Goal: Task Accomplishment & Management: Manage account settings

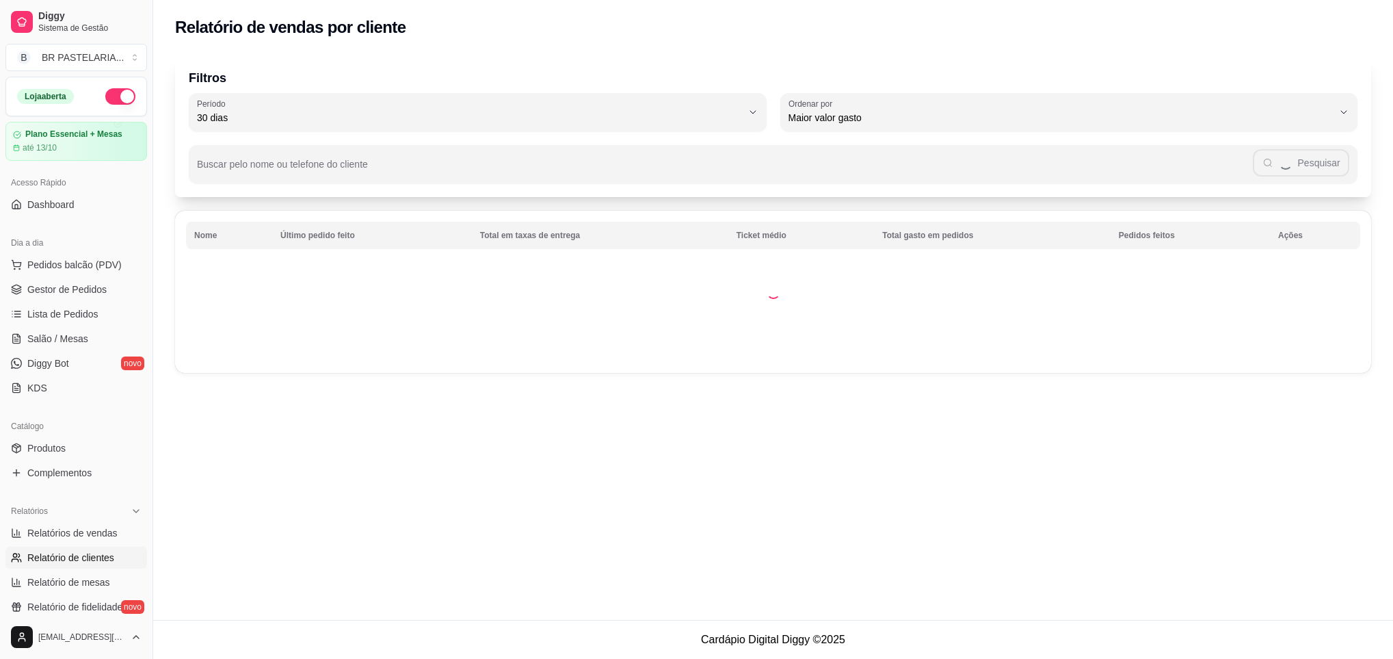
select select "30"
select select "HIGHEST_TOTAL_SPENT_WITH_ORDERS"
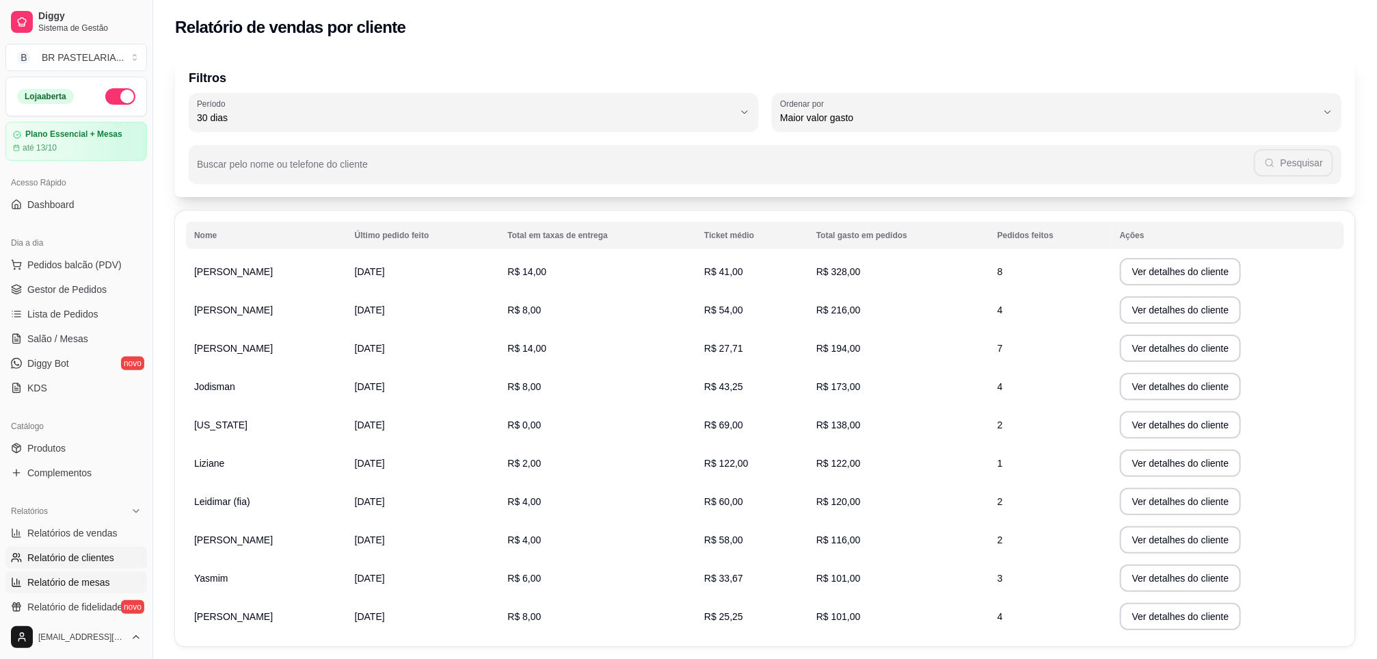
click at [99, 579] on span "Relatório de mesas" at bounding box center [68, 582] width 83 height 14
select select "TOTAL_OF_ORDERS"
select select "7"
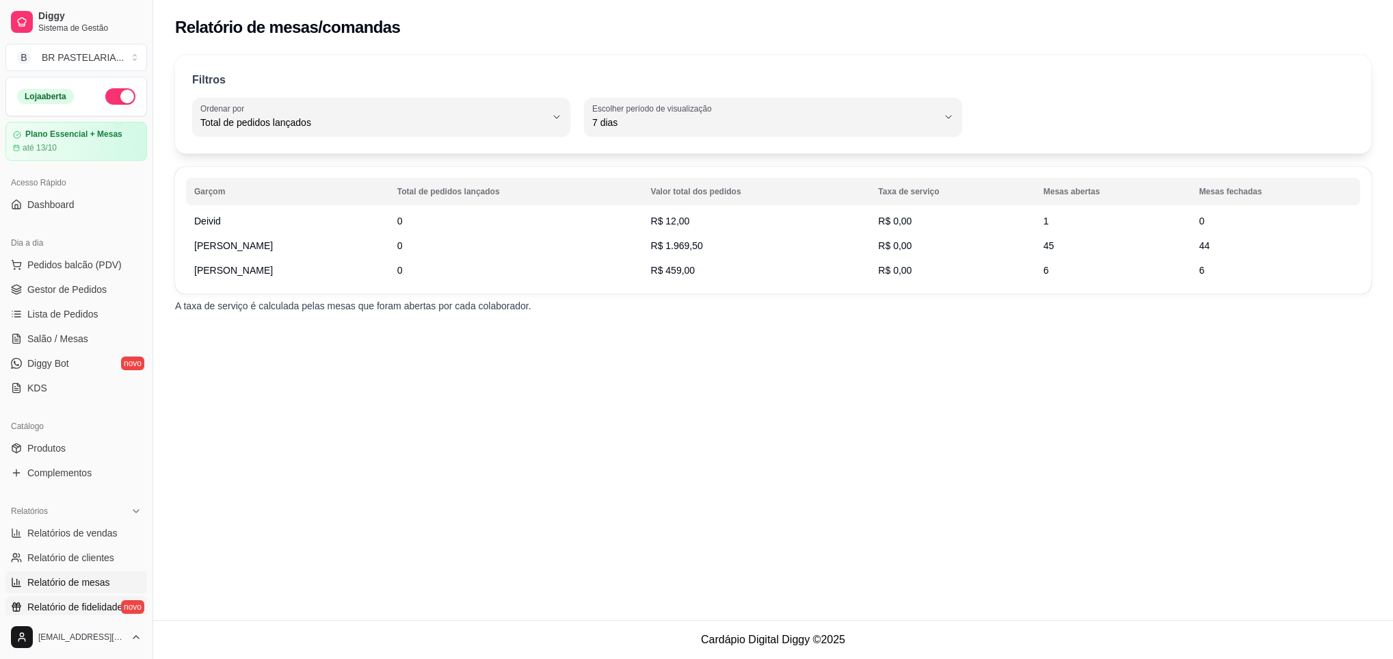
click at [68, 605] on span "Relatório de fidelidade" at bounding box center [74, 607] width 95 height 14
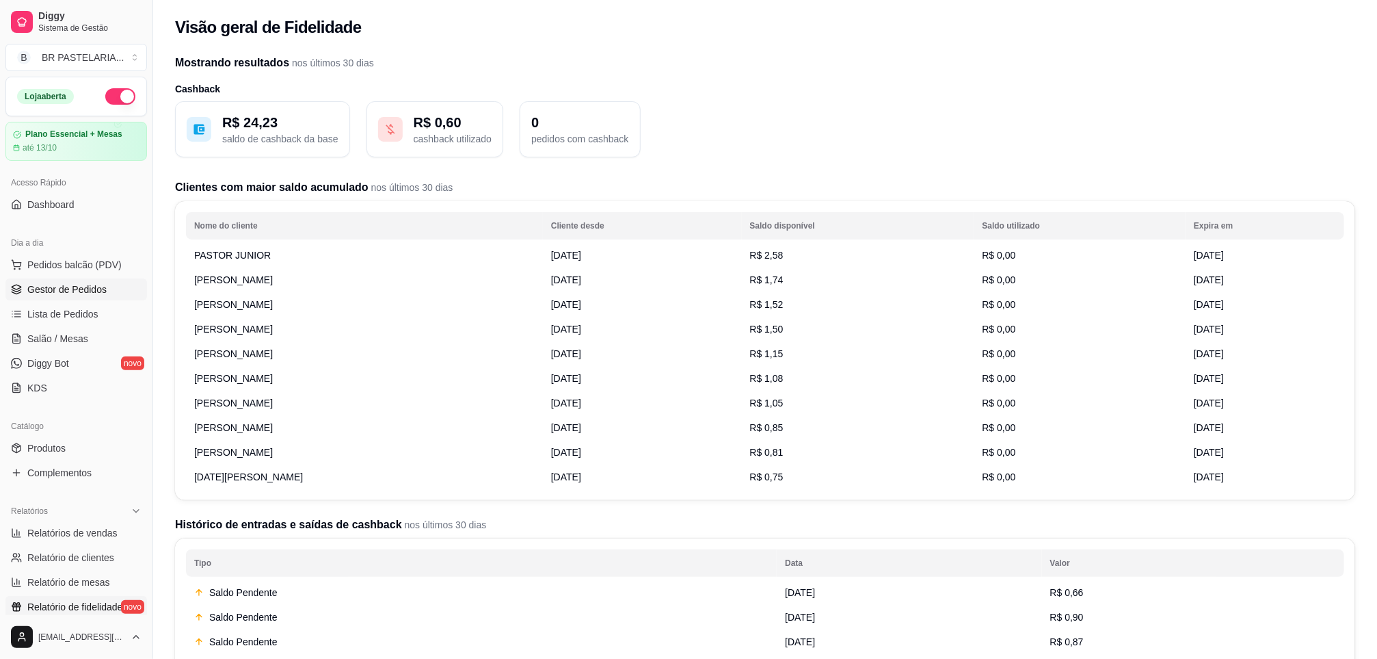
click at [77, 295] on span "Gestor de Pedidos" at bounding box center [66, 289] width 79 height 14
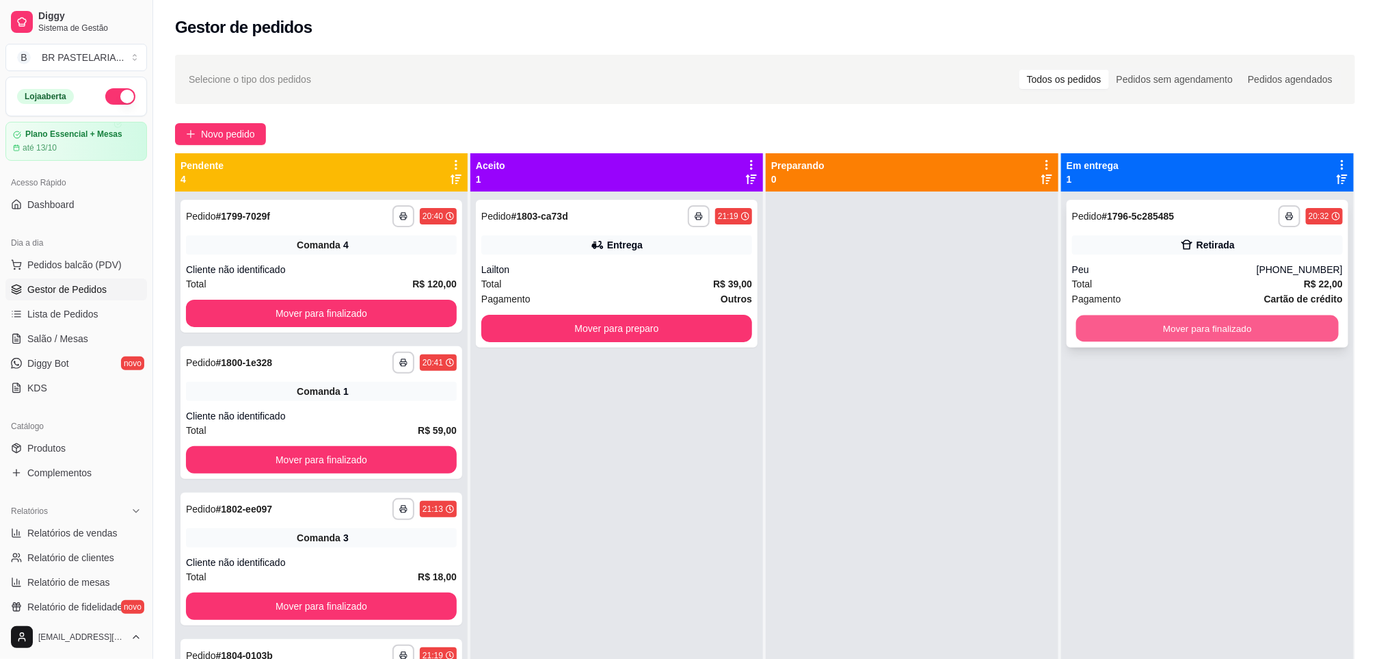
click at [1291, 320] on button "Mover para finalizado" at bounding box center [1208, 328] width 263 height 27
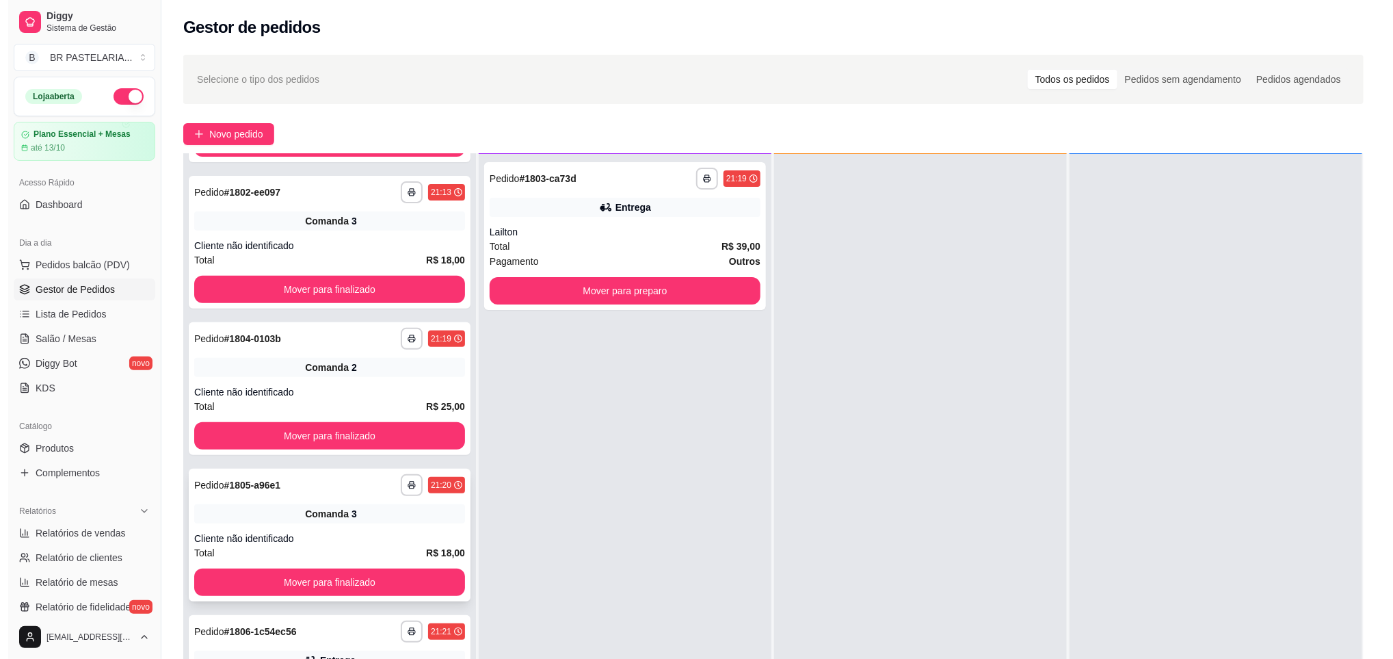
scroll to position [394, 0]
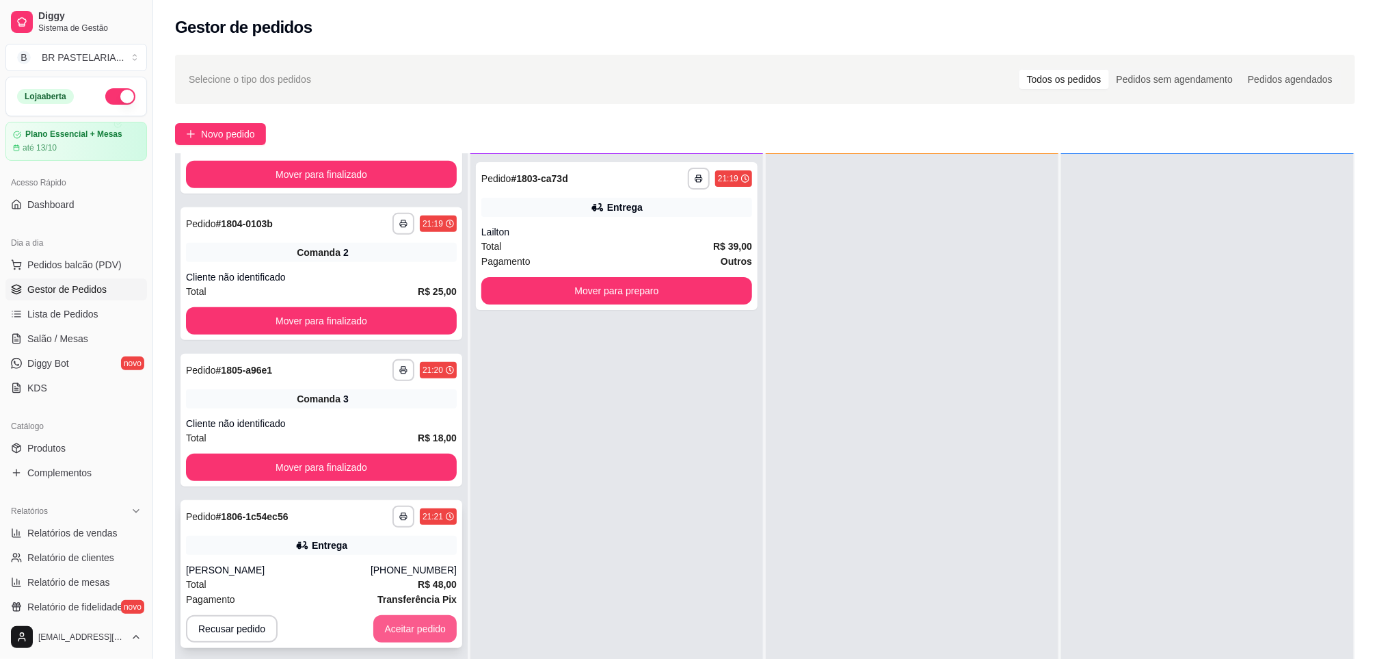
click at [403, 633] on button "Aceitar pedido" at bounding box center [414, 628] width 83 height 27
click at [544, 198] on div "Entrega" at bounding box center [616, 207] width 271 height 19
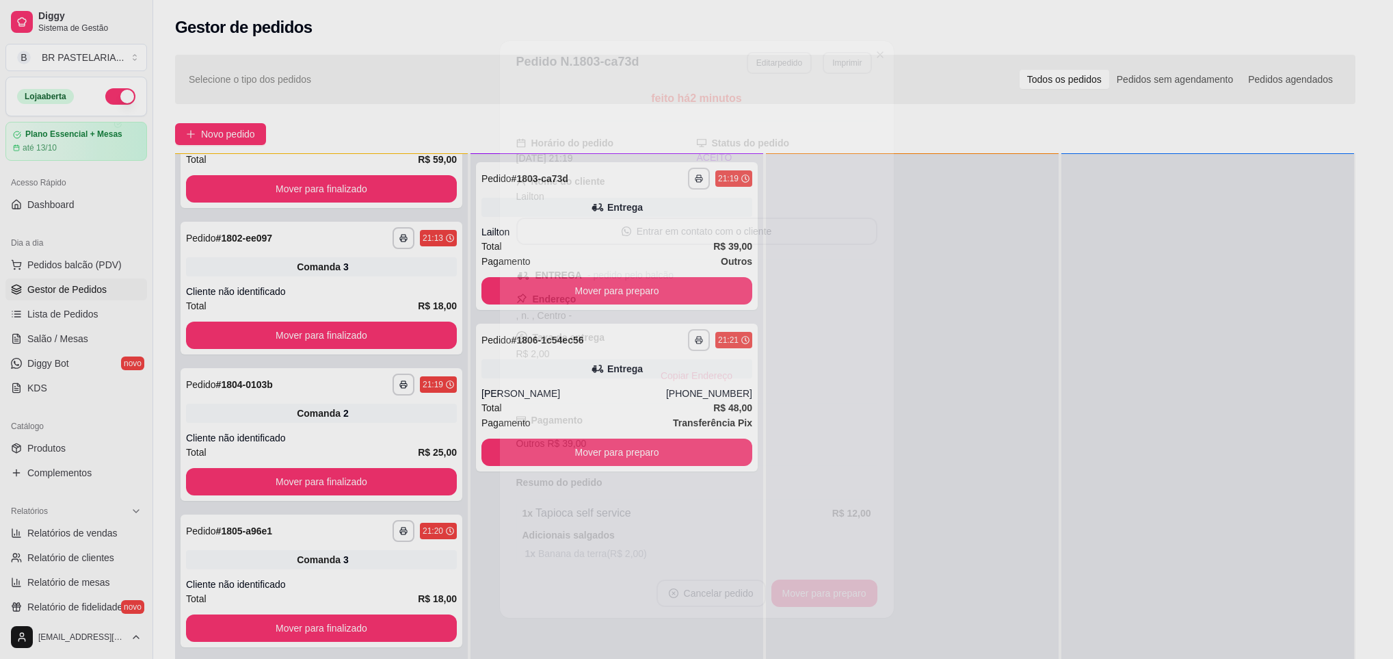
scroll to position [233, 0]
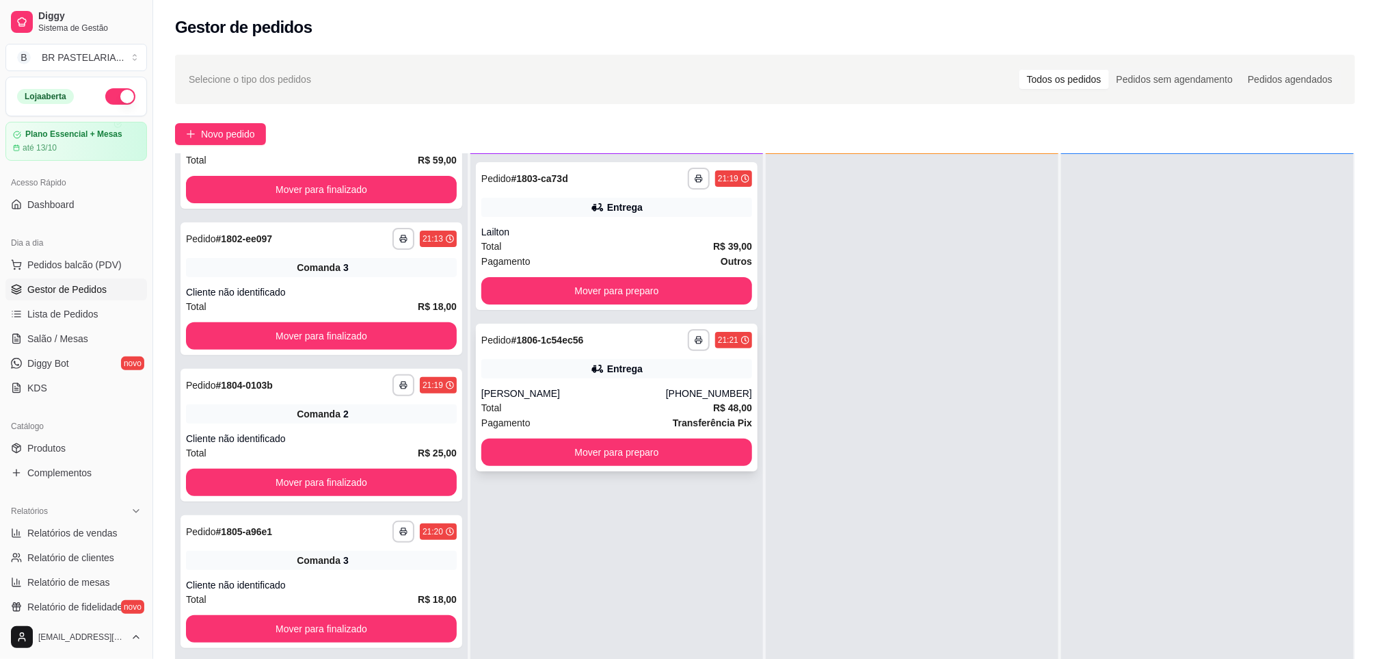
click at [594, 397] on div "[PERSON_NAME]" at bounding box center [573, 393] width 185 height 14
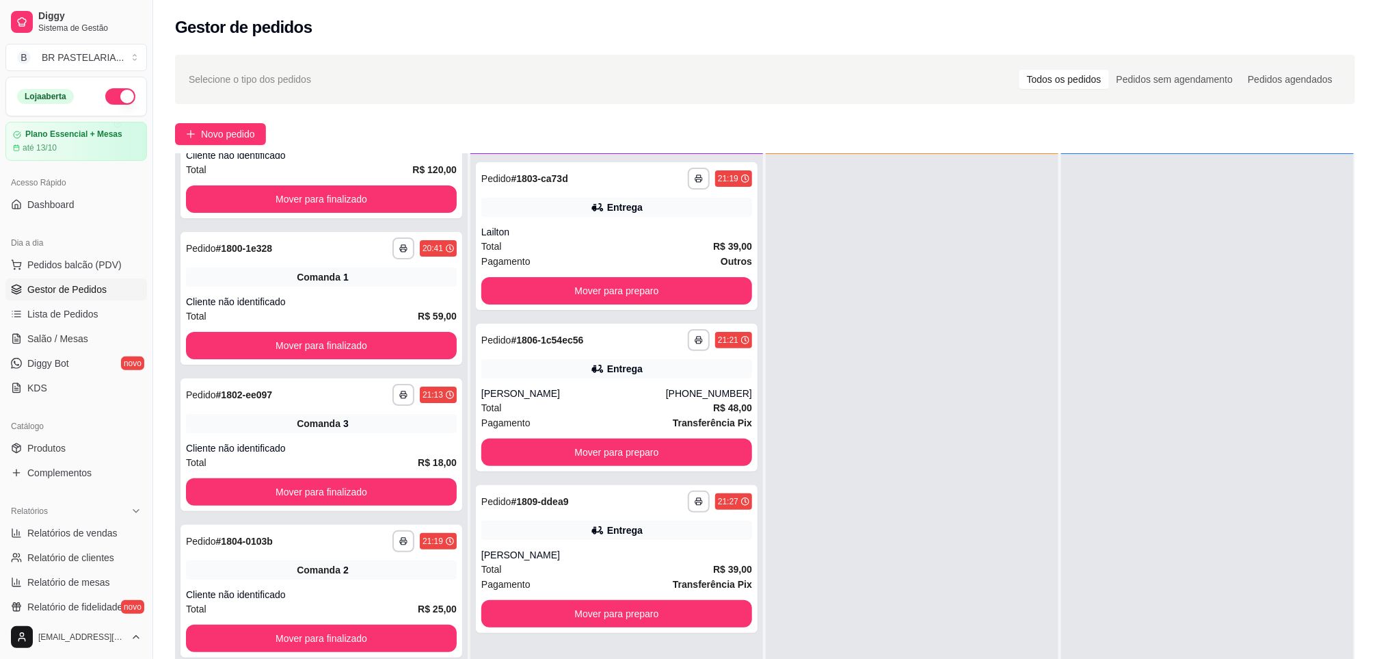
scroll to position [0, 0]
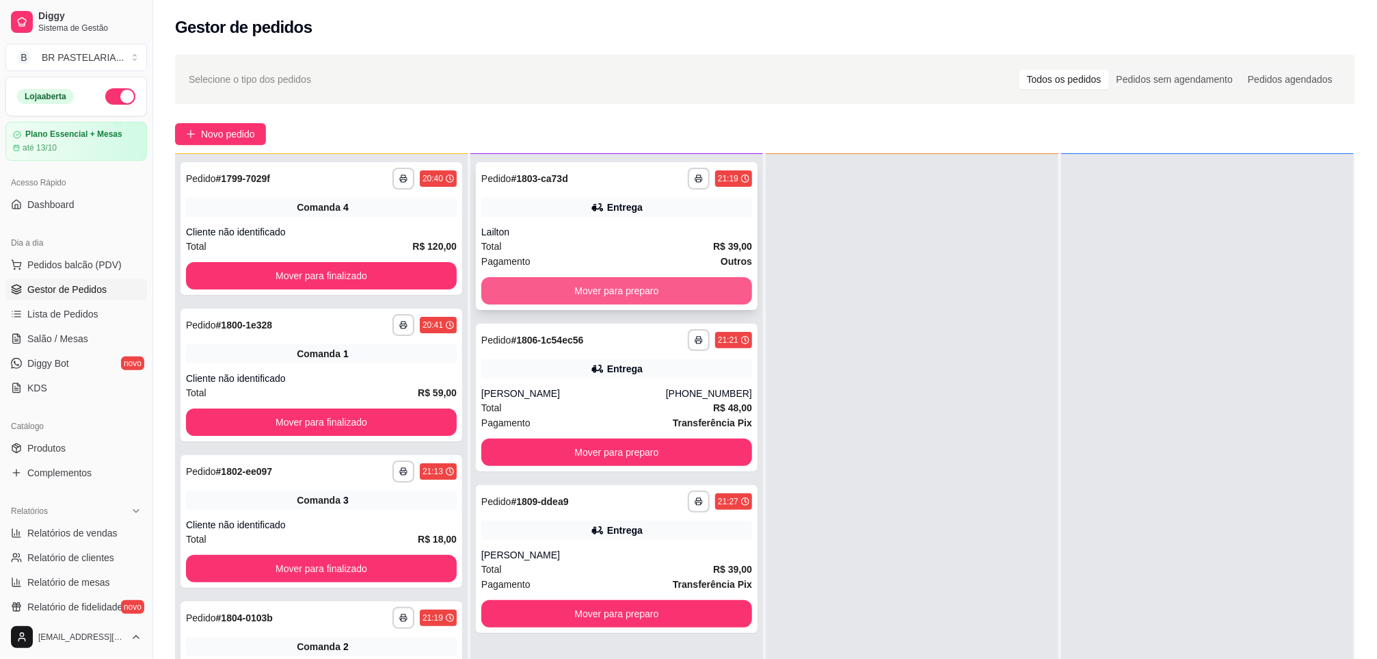
click at [708, 283] on button "Mover para preparo" at bounding box center [616, 290] width 271 height 27
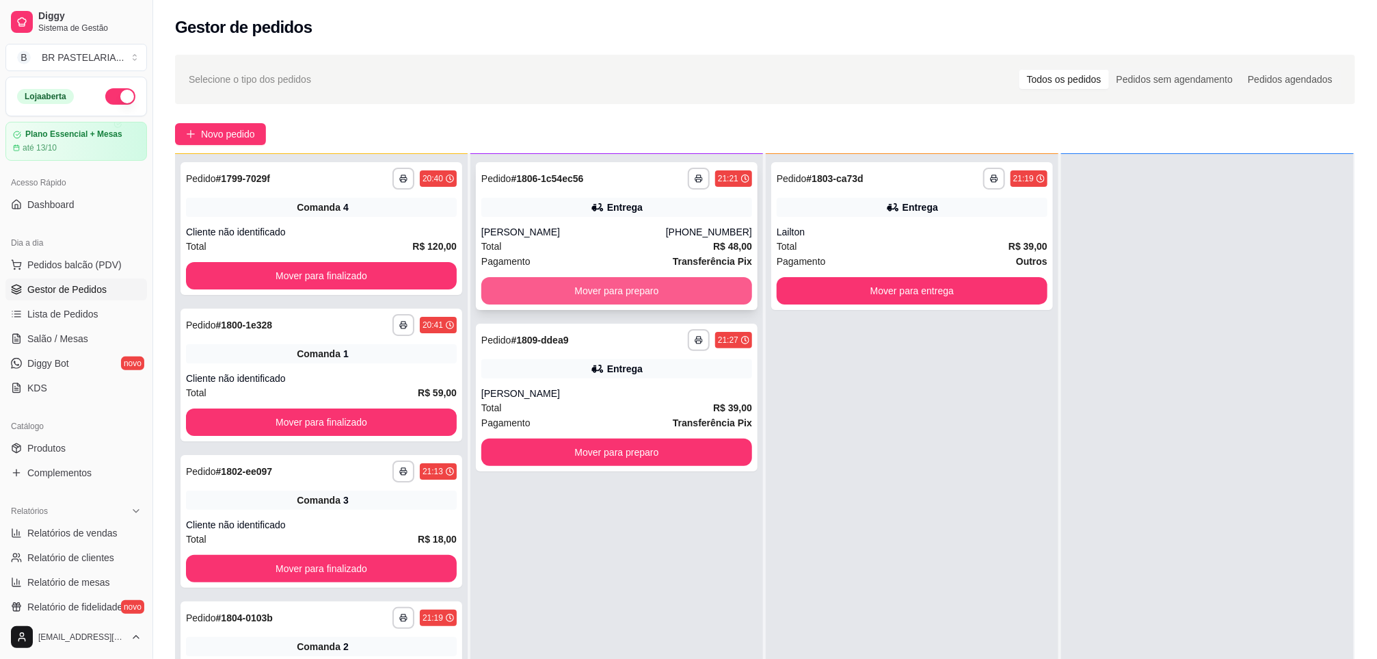
click at [629, 291] on button "Mover para preparo" at bounding box center [616, 290] width 271 height 27
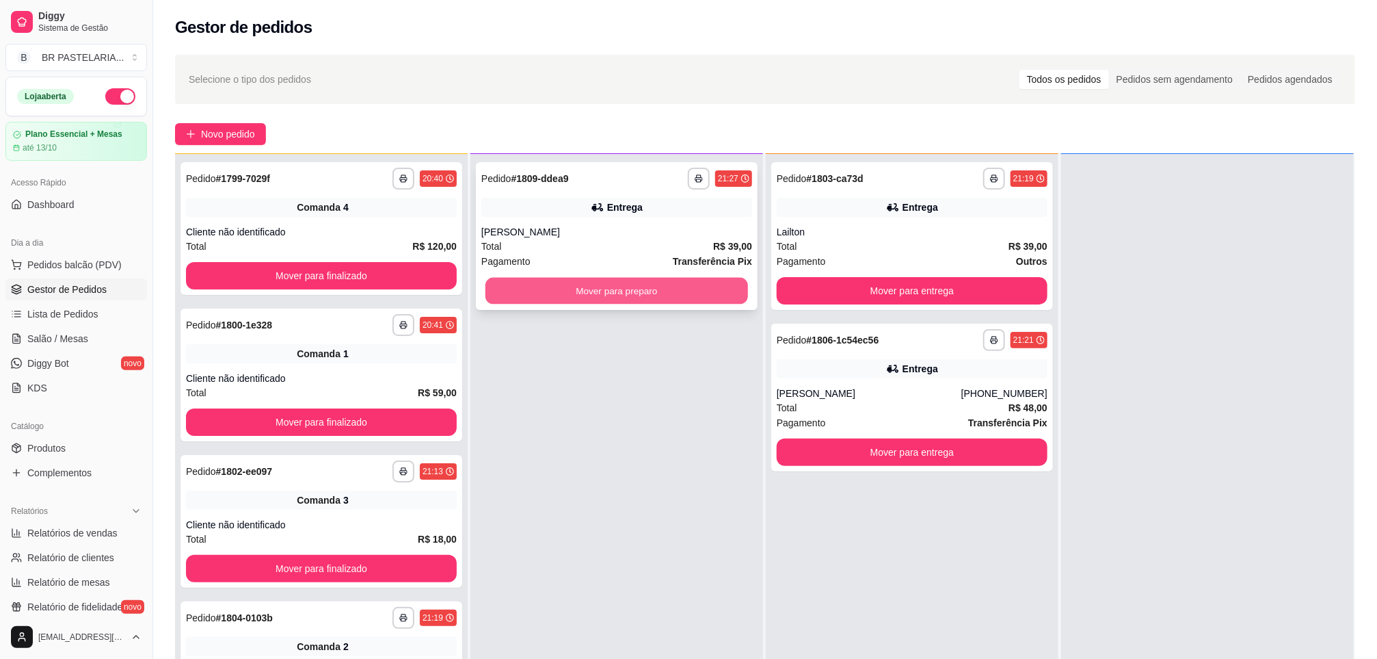
click at [593, 296] on button "Mover para preparo" at bounding box center [617, 291] width 263 height 27
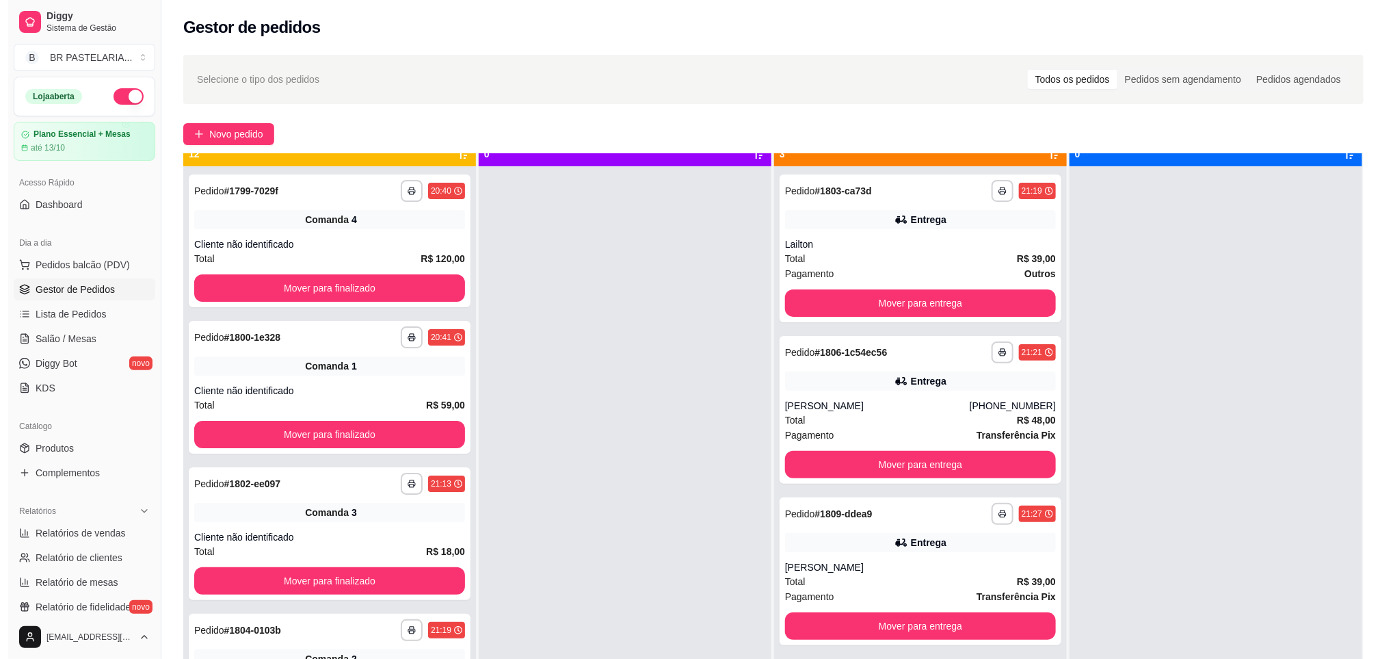
scroll to position [38, 0]
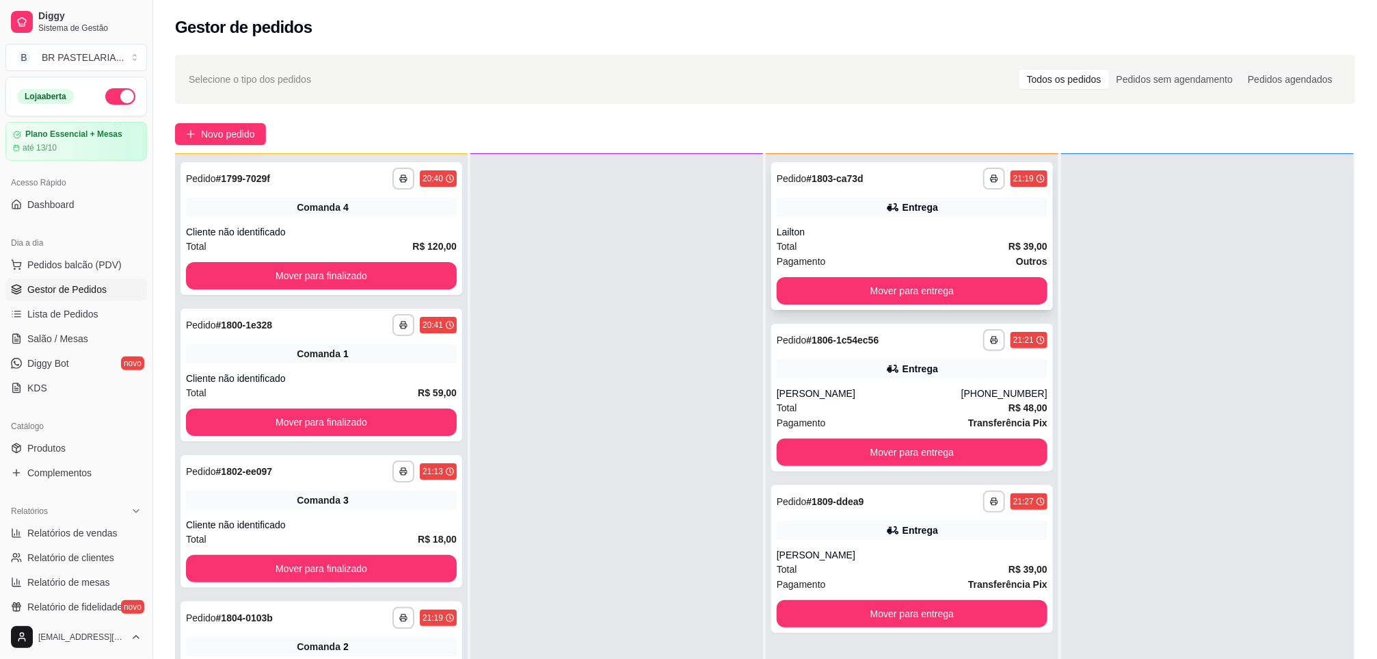
click at [940, 210] on div "Entrega" at bounding box center [912, 207] width 271 height 19
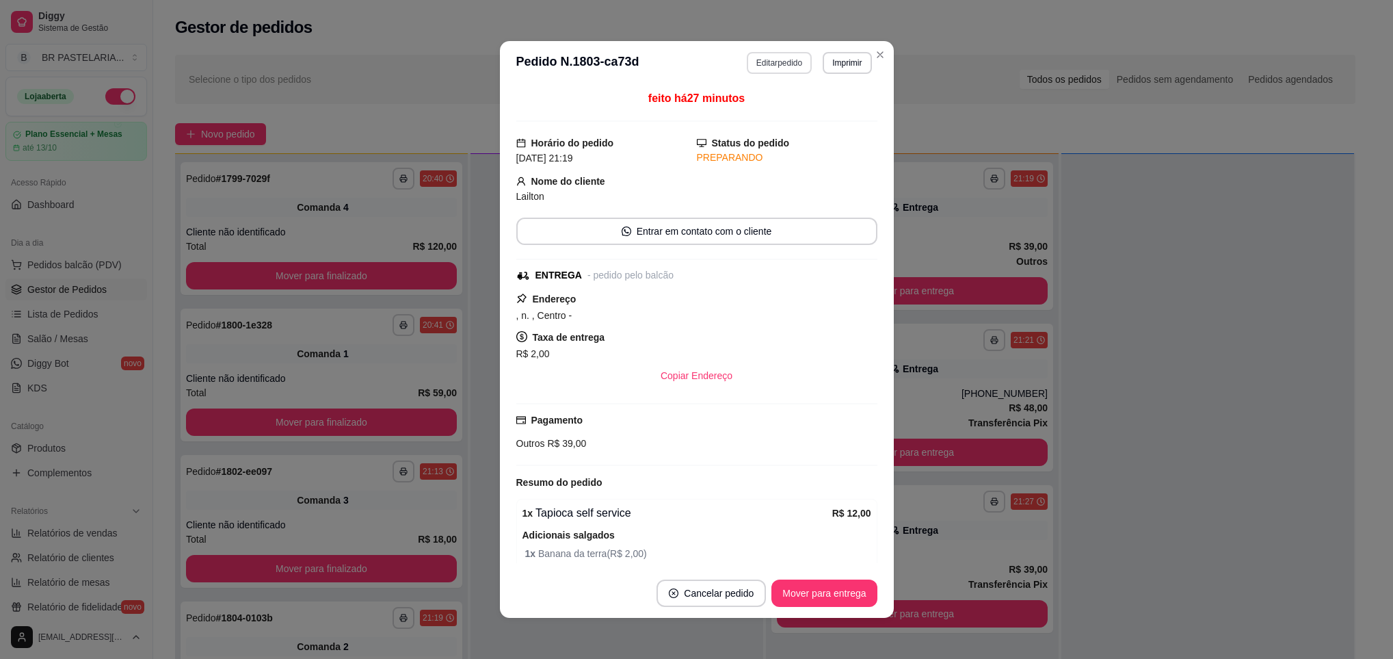
click at [769, 64] on button "Editar pedido" at bounding box center [779, 63] width 65 height 22
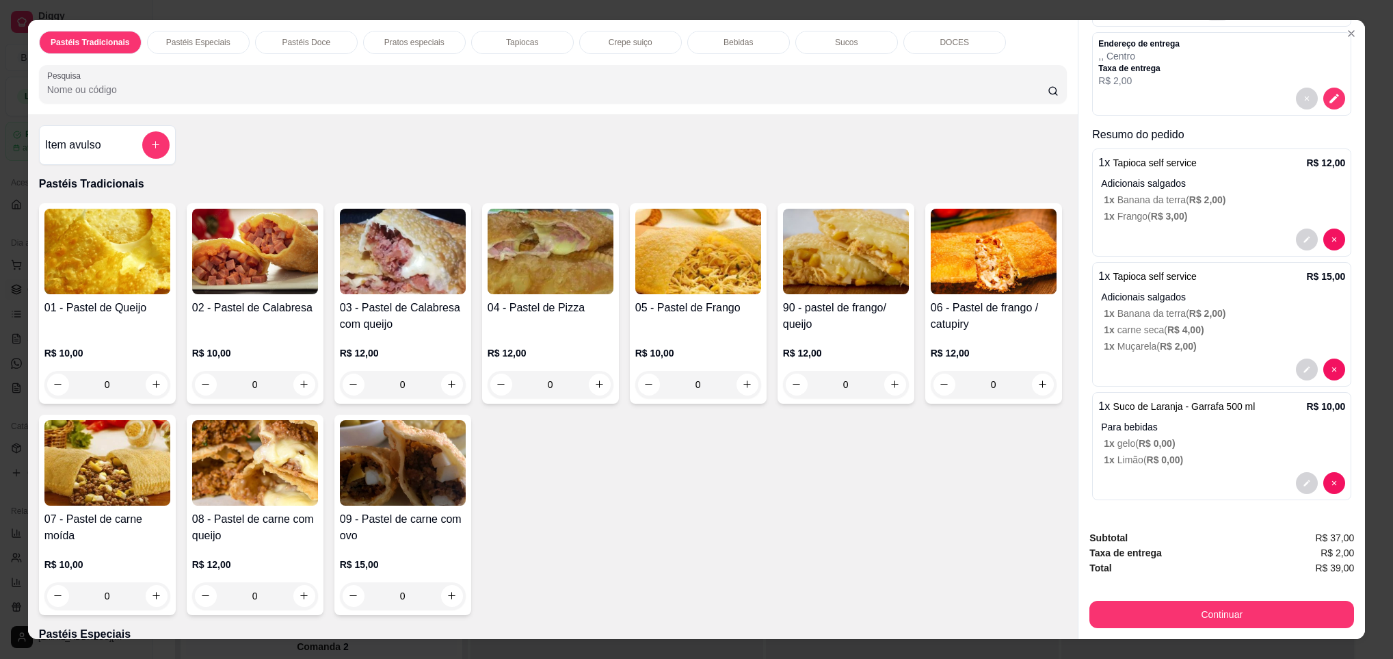
scroll to position [137, 0]
click at [1209, 610] on button "Continuar" at bounding box center [1222, 614] width 256 height 27
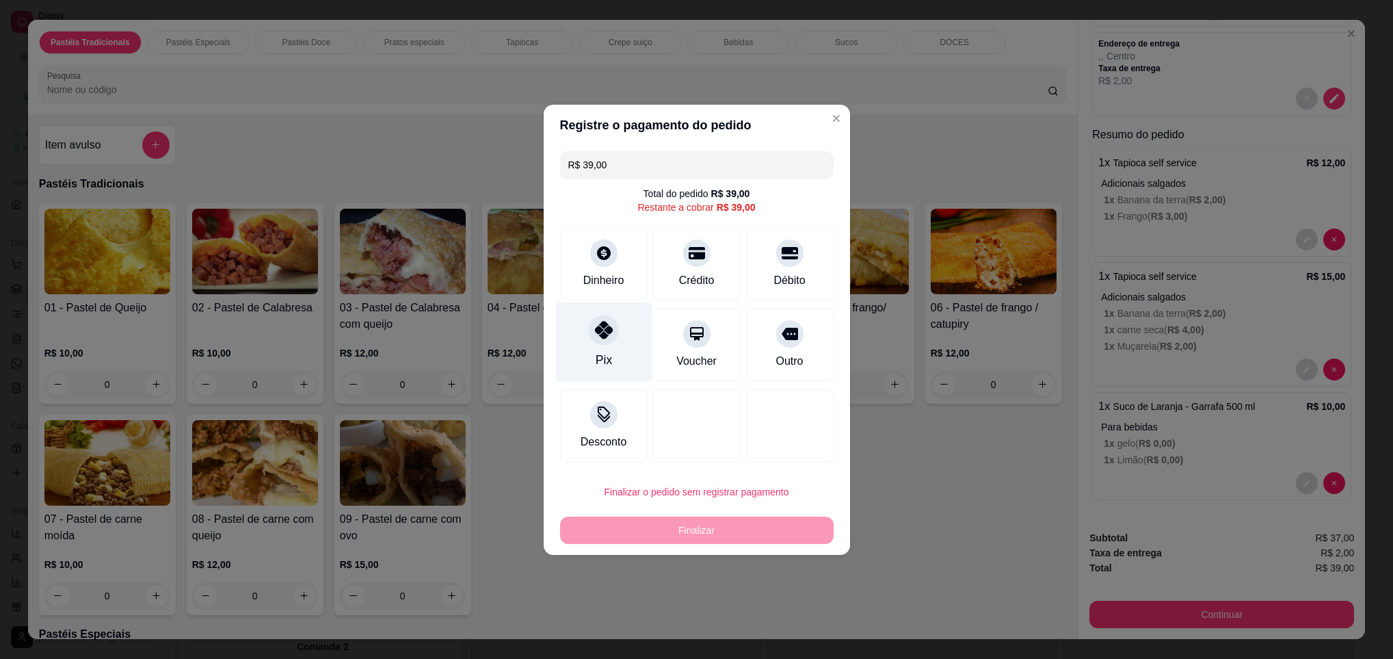
click at [624, 330] on div "Pix" at bounding box center [603, 342] width 96 height 80
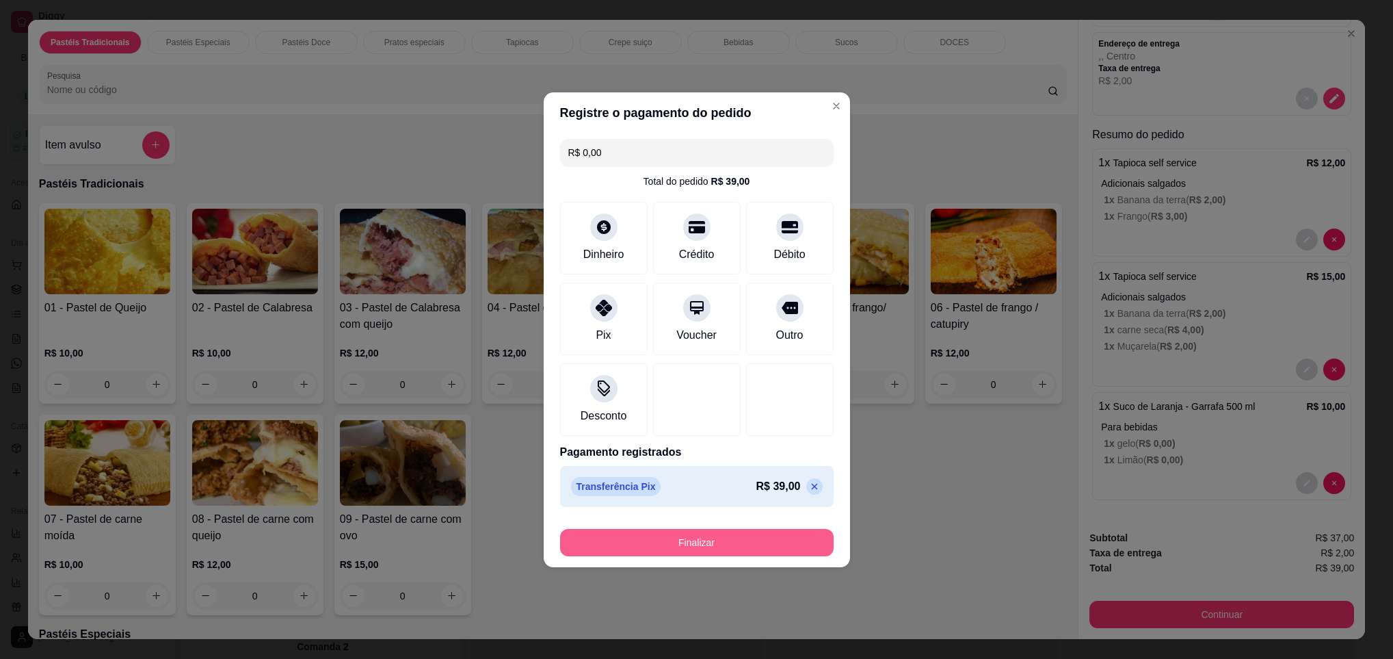
click at [739, 546] on button "Finalizar" at bounding box center [697, 542] width 274 height 27
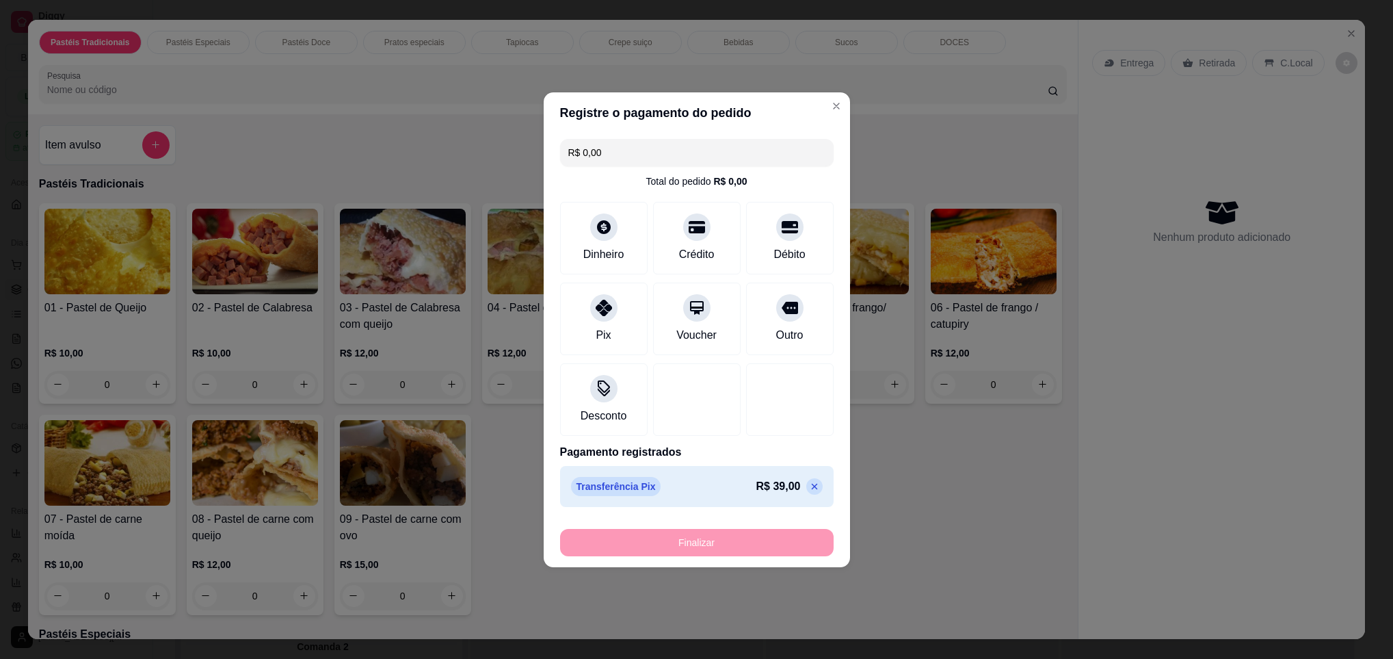
type input "-R$ 39,00"
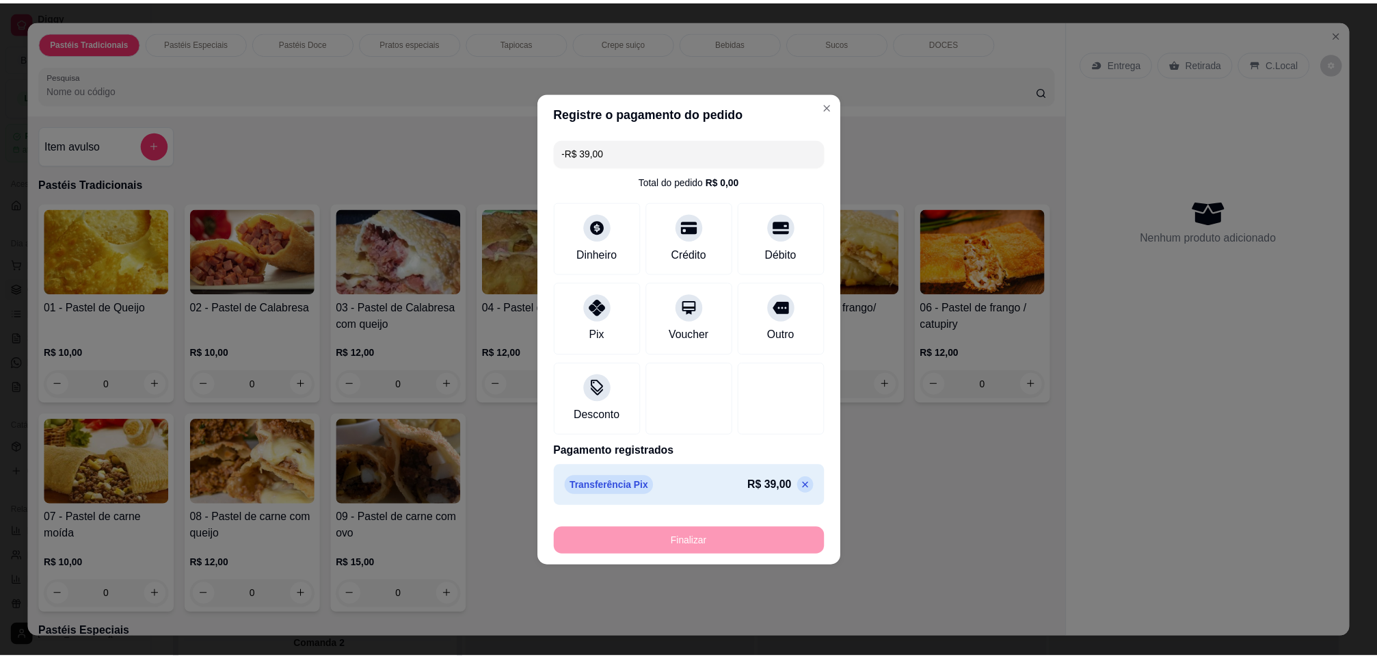
scroll to position [0, 0]
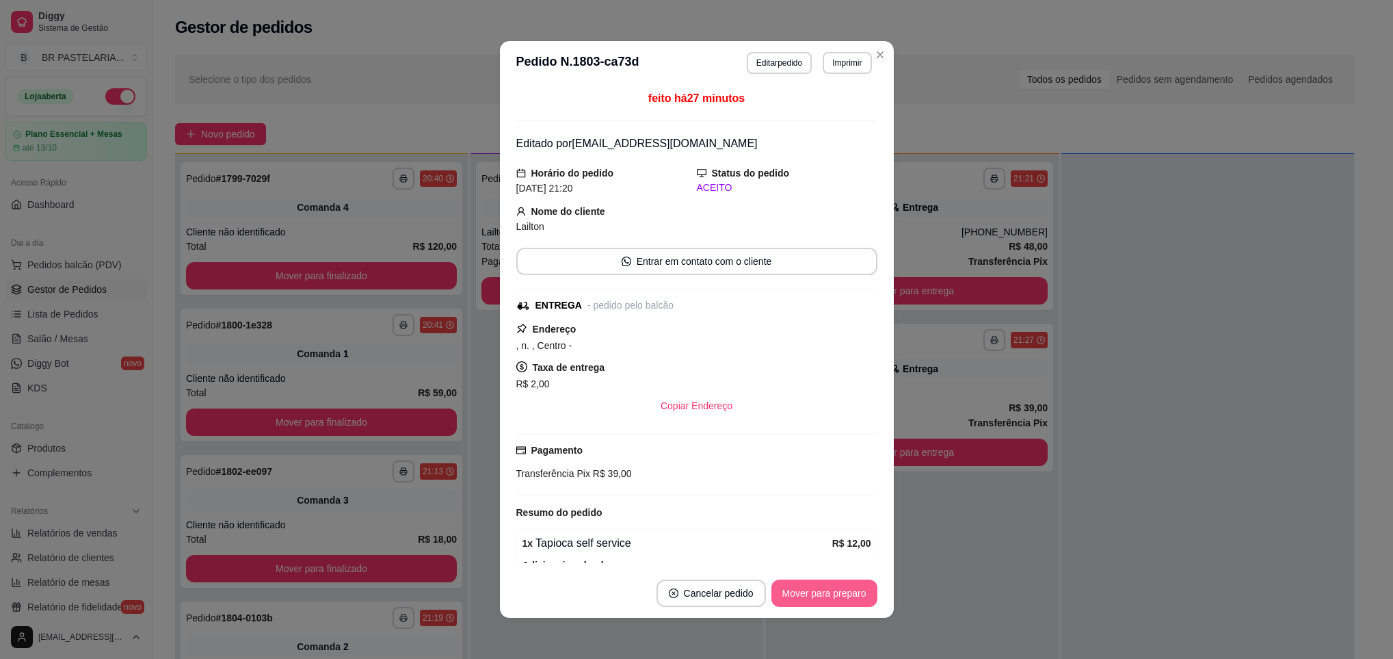
click at [834, 596] on button "Mover para preparo" at bounding box center [824, 592] width 106 height 27
click at [834, 596] on div "Mover para preparo" at bounding box center [814, 592] width 125 height 27
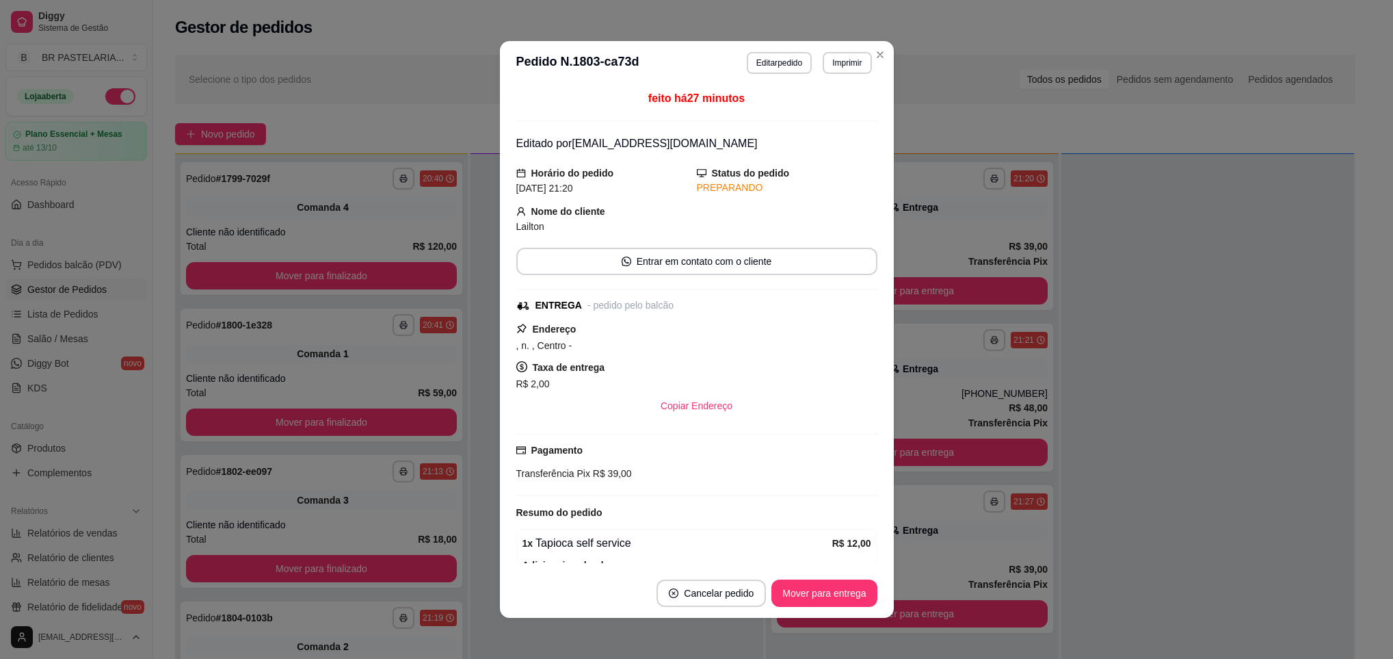
click at [834, 596] on button "Mover para entrega" at bounding box center [823, 592] width 105 height 27
click at [834, 596] on div "Mover para entrega" at bounding box center [823, 592] width 105 height 27
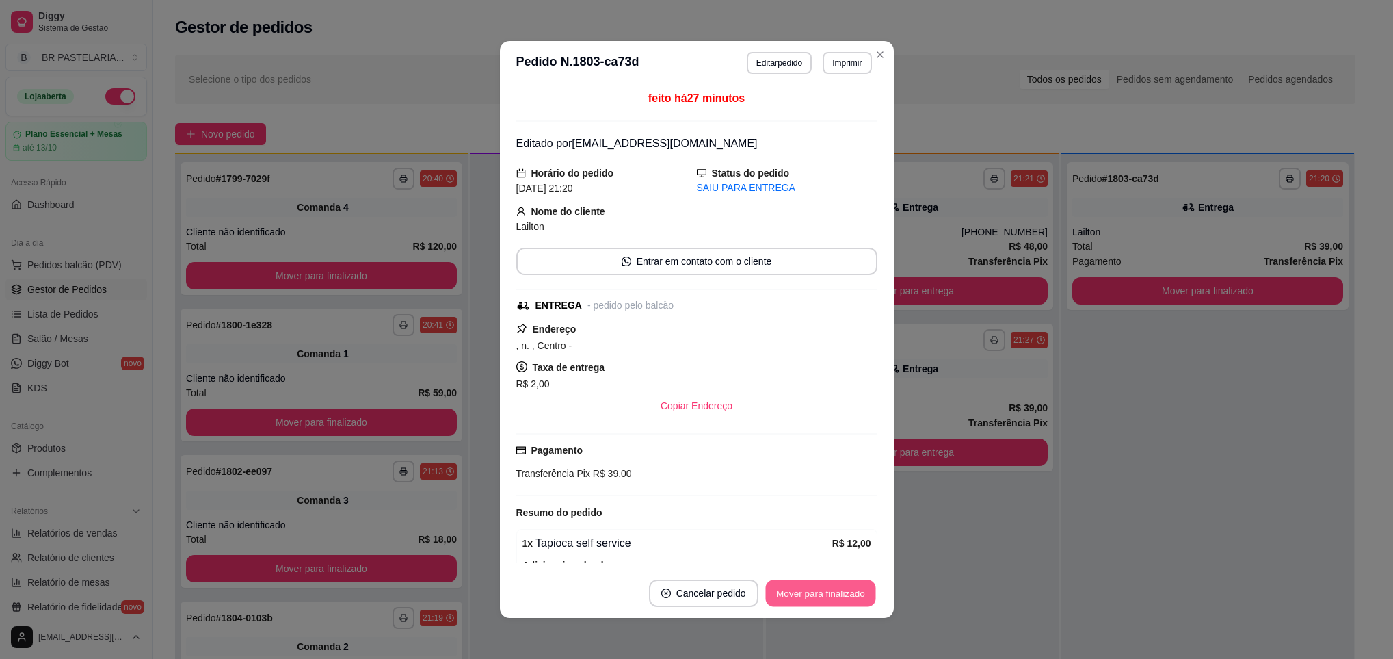
click at [834, 593] on button "Mover para finalizado" at bounding box center [820, 593] width 110 height 27
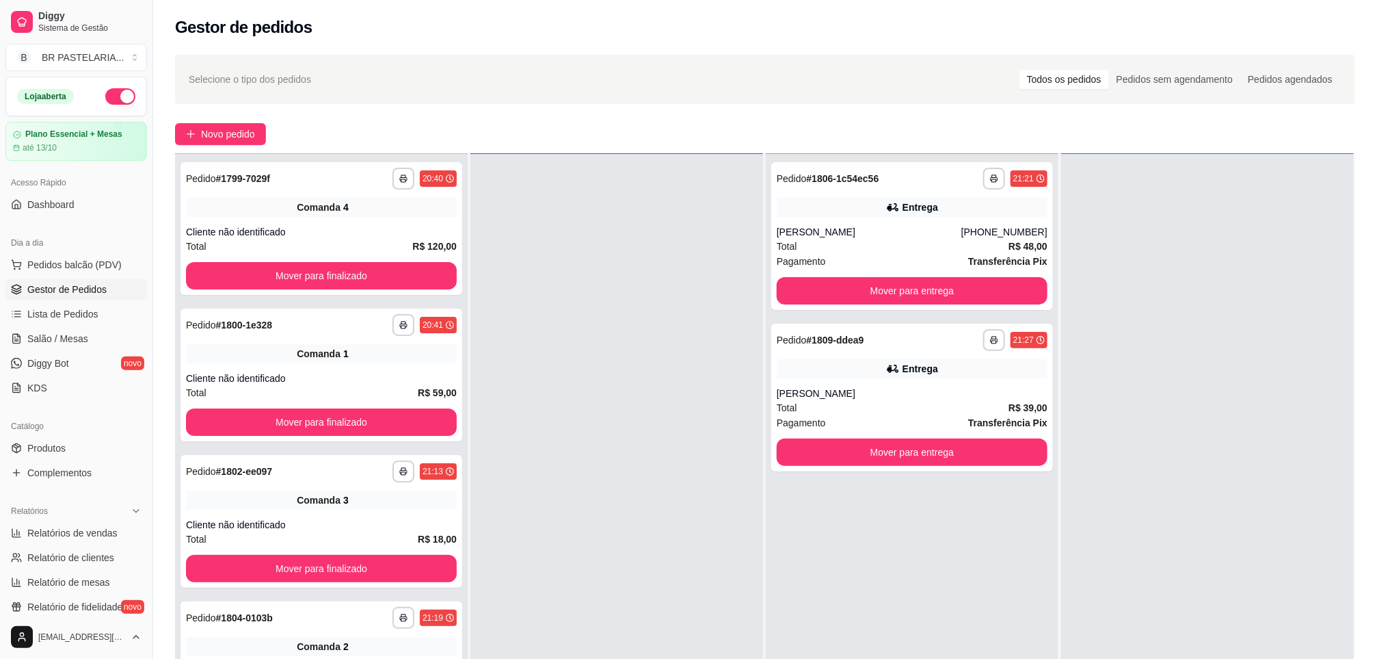
click at [886, 50] on div "**********" at bounding box center [765, 438] width 1224 height 782
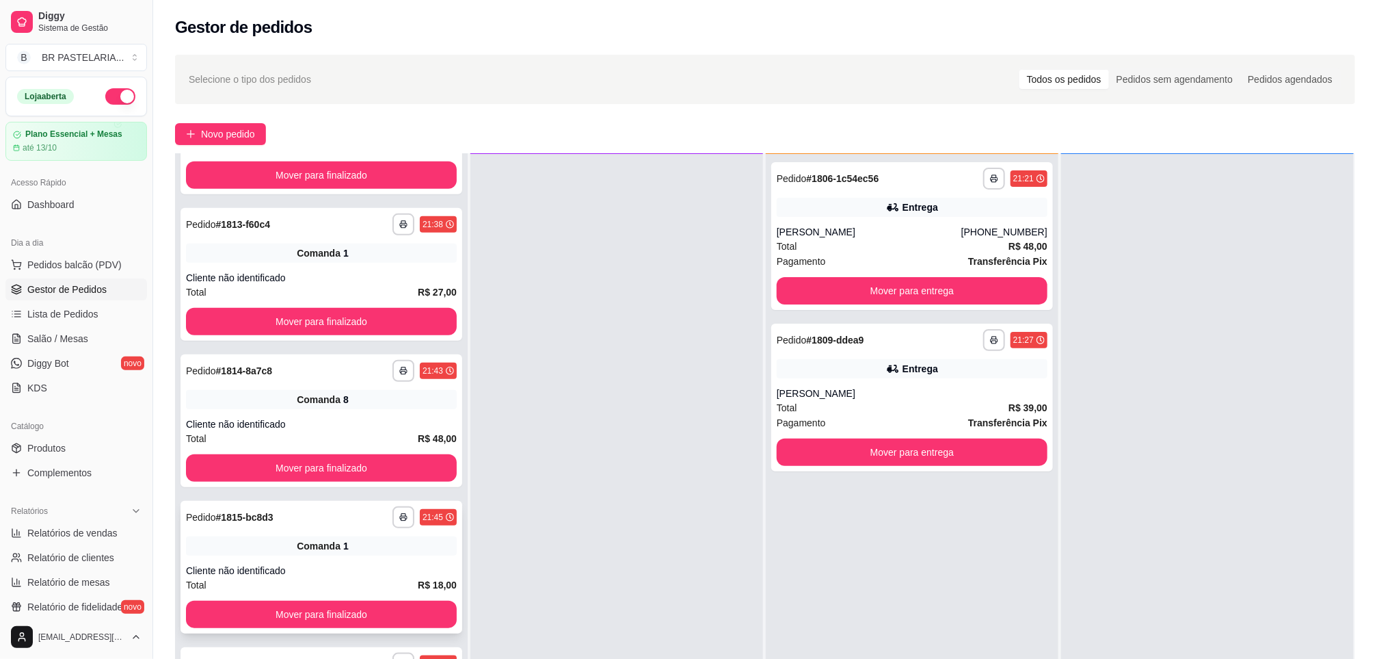
scroll to position [209, 0]
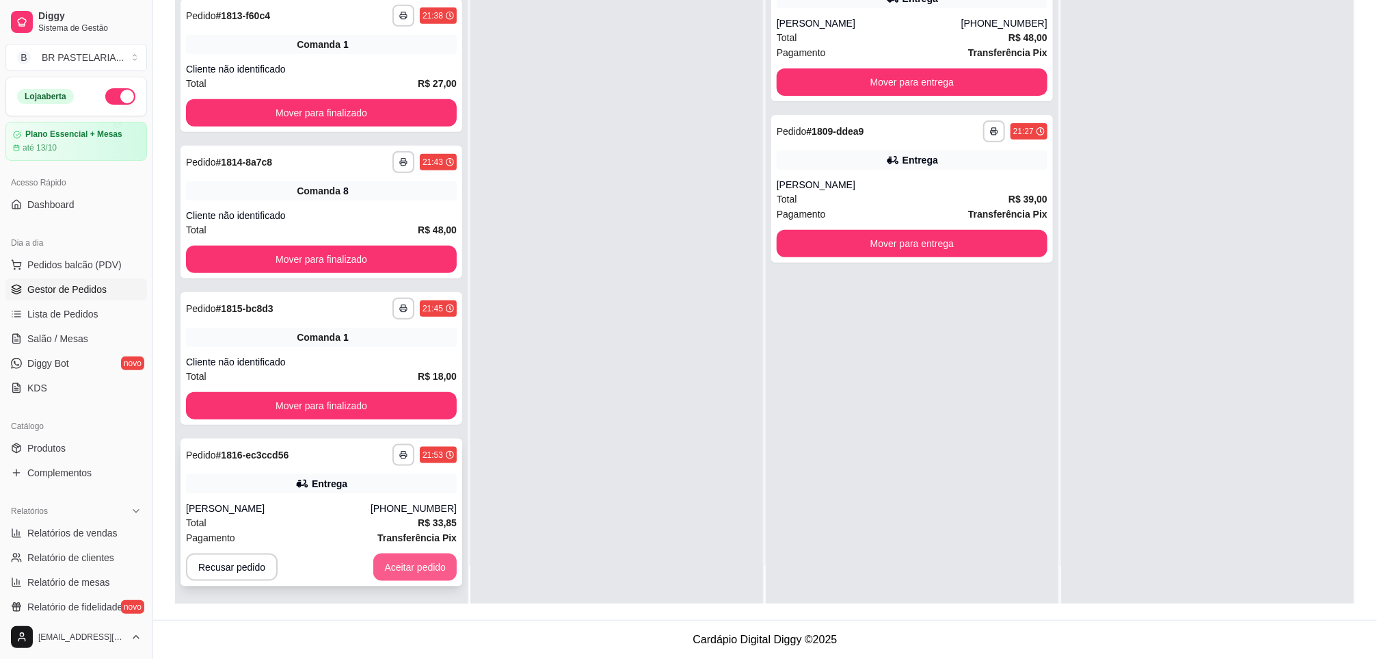
click at [408, 569] on button "Aceitar pedido" at bounding box center [414, 566] width 83 height 27
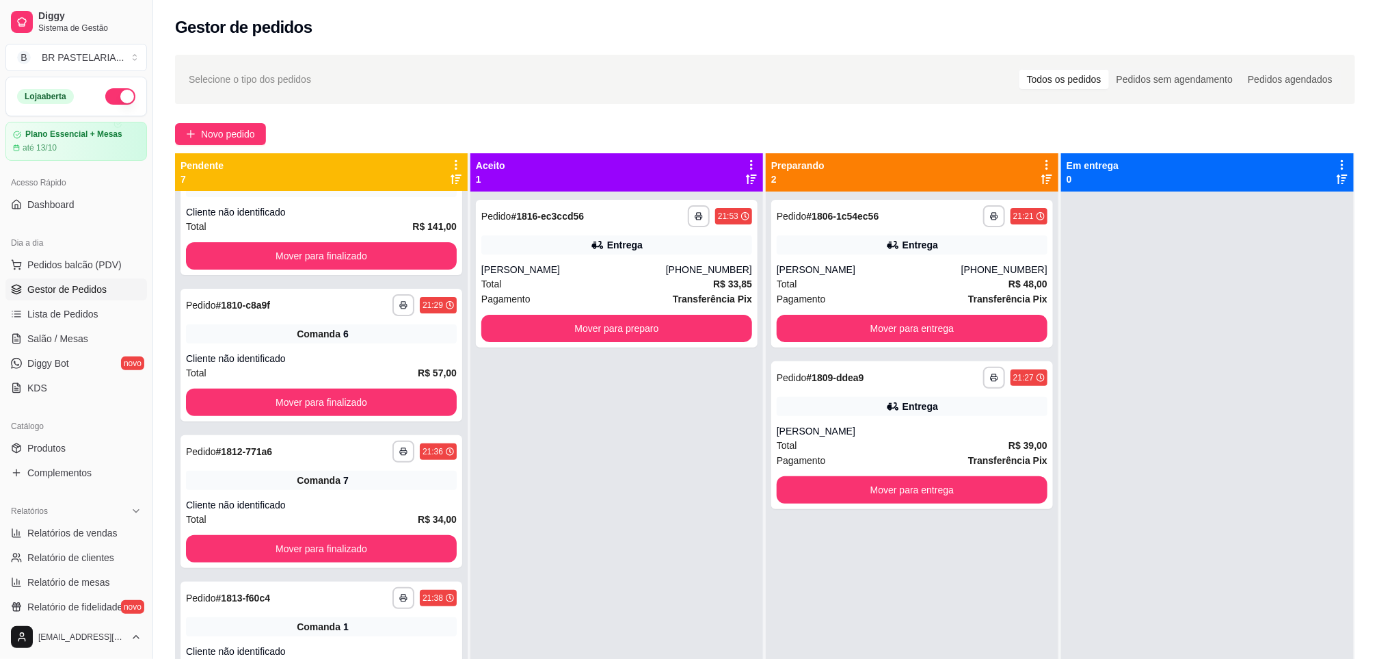
scroll to position [205, 0]
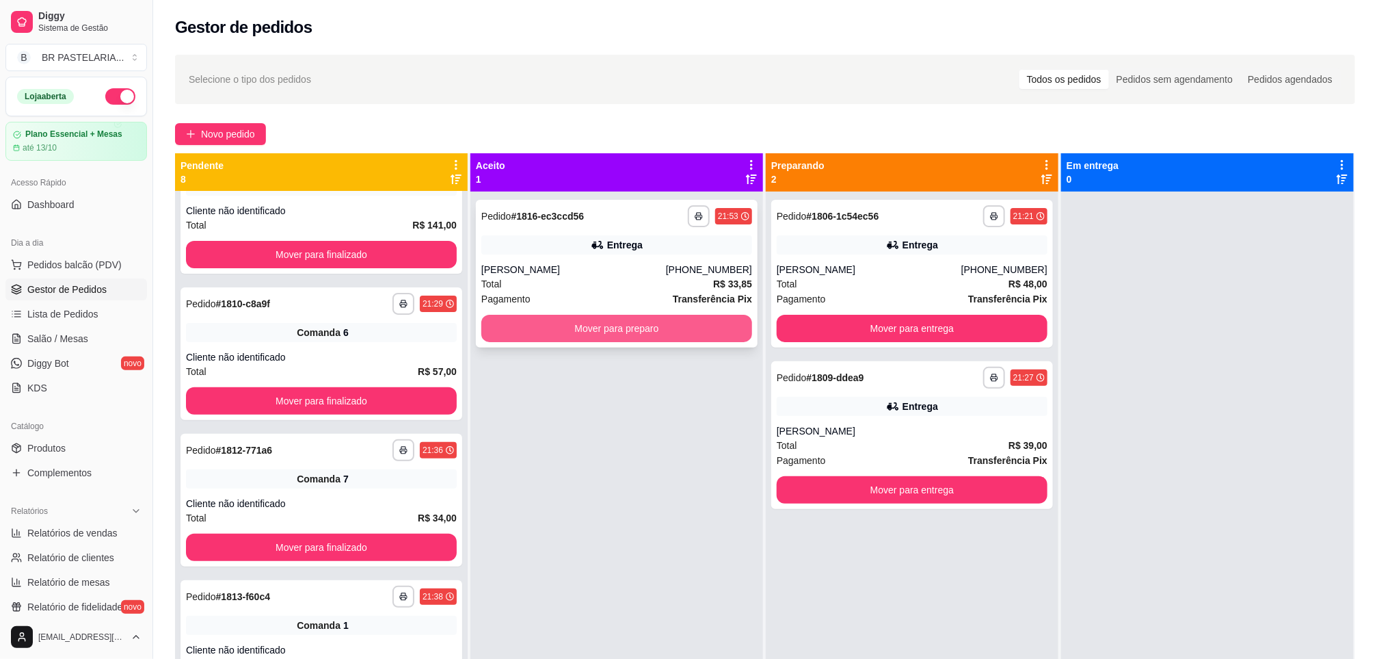
click at [618, 324] on button "Mover para preparo" at bounding box center [616, 328] width 271 height 27
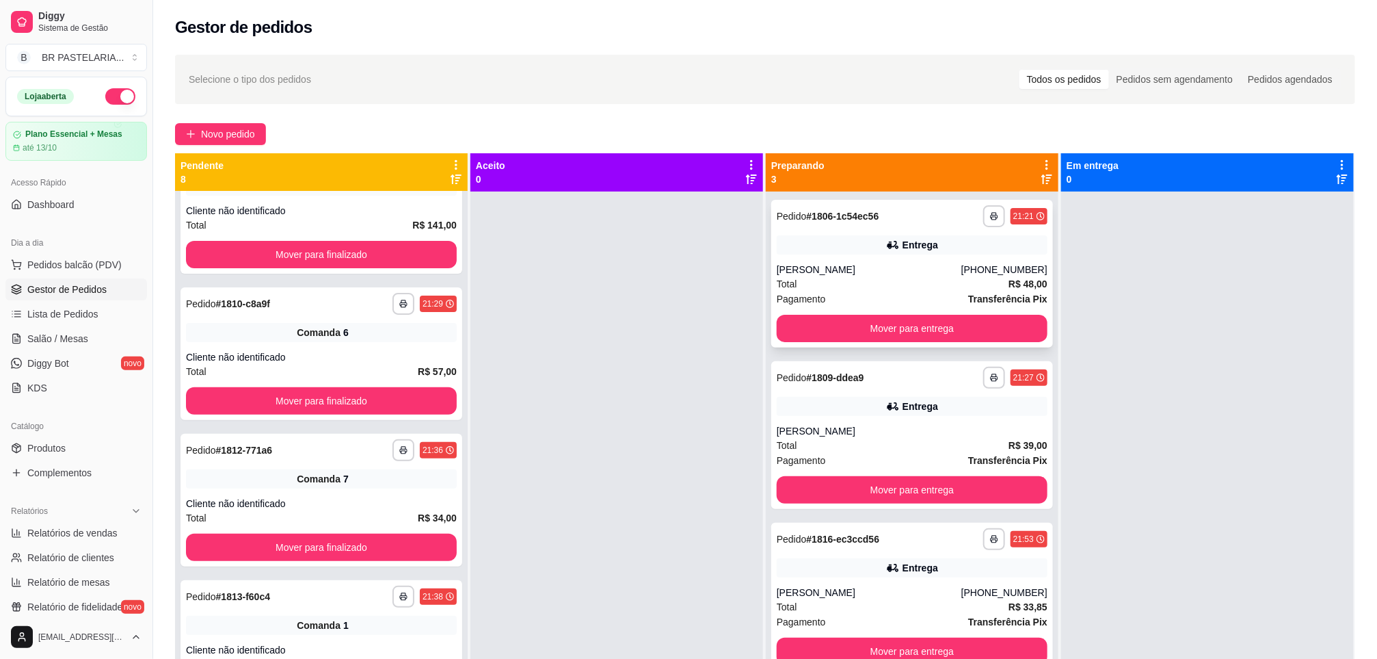
click at [921, 245] on div "Entrega" at bounding box center [921, 245] width 36 height 14
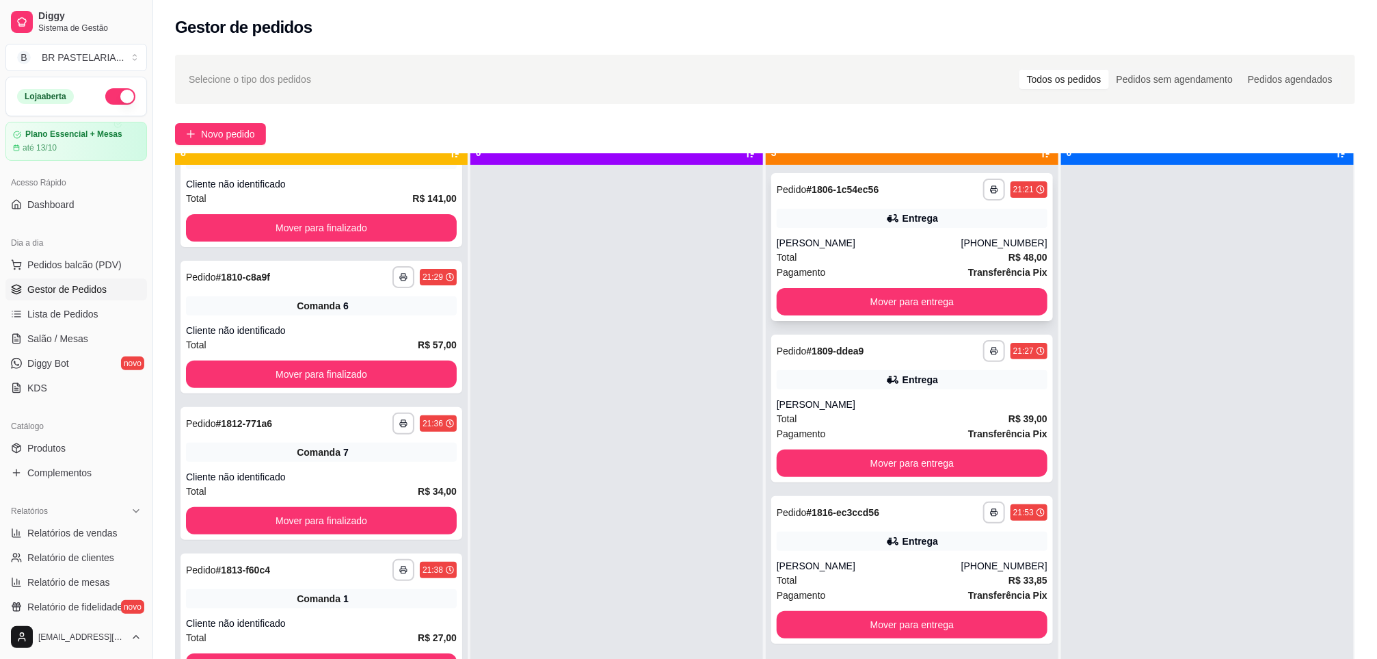
scroll to position [38, 0]
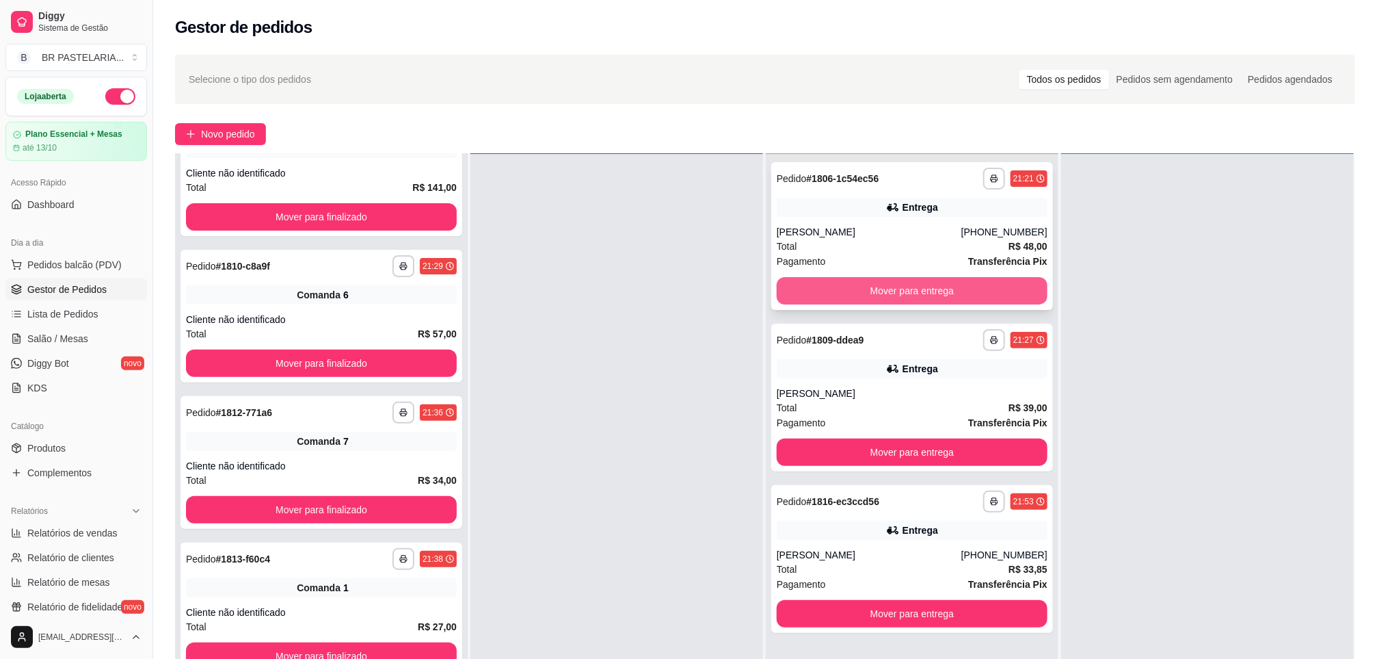
click at [916, 280] on button "Mover para entrega" at bounding box center [912, 290] width 271 height 27
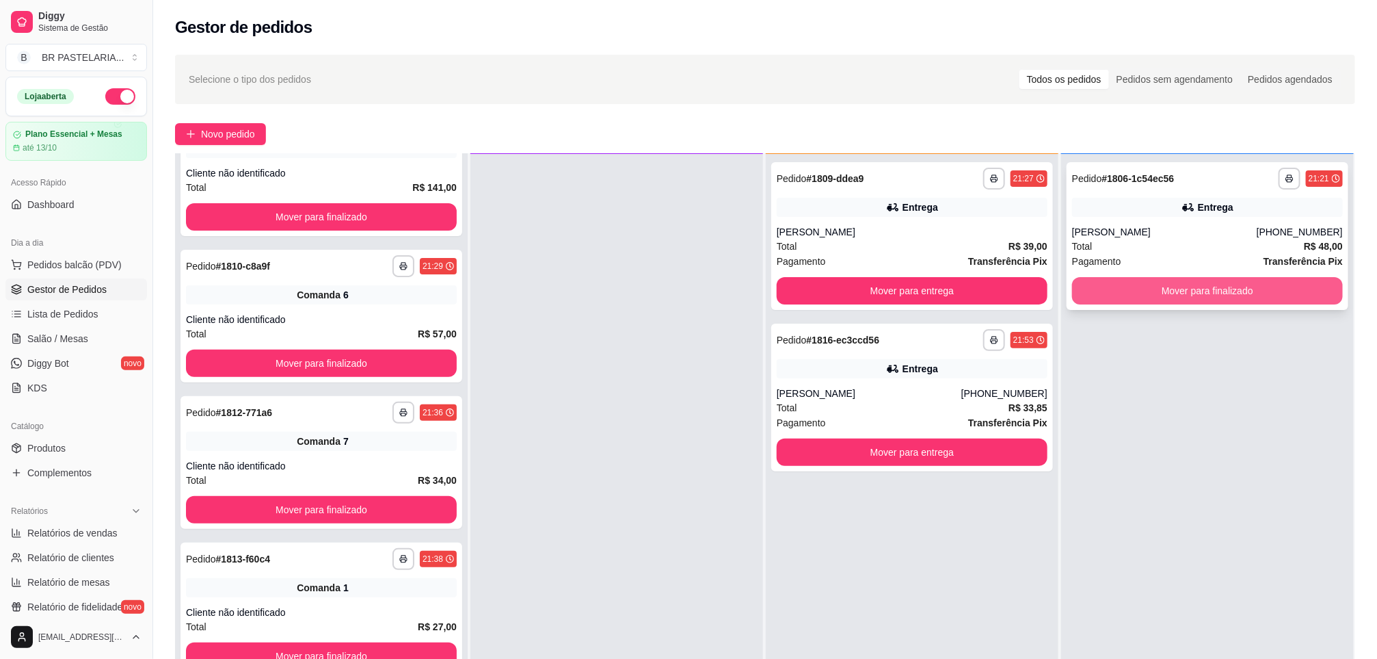
click at [1190, 289] on button "Mover para finalizado" at bounding box center [1207, 290] width 271 height 27
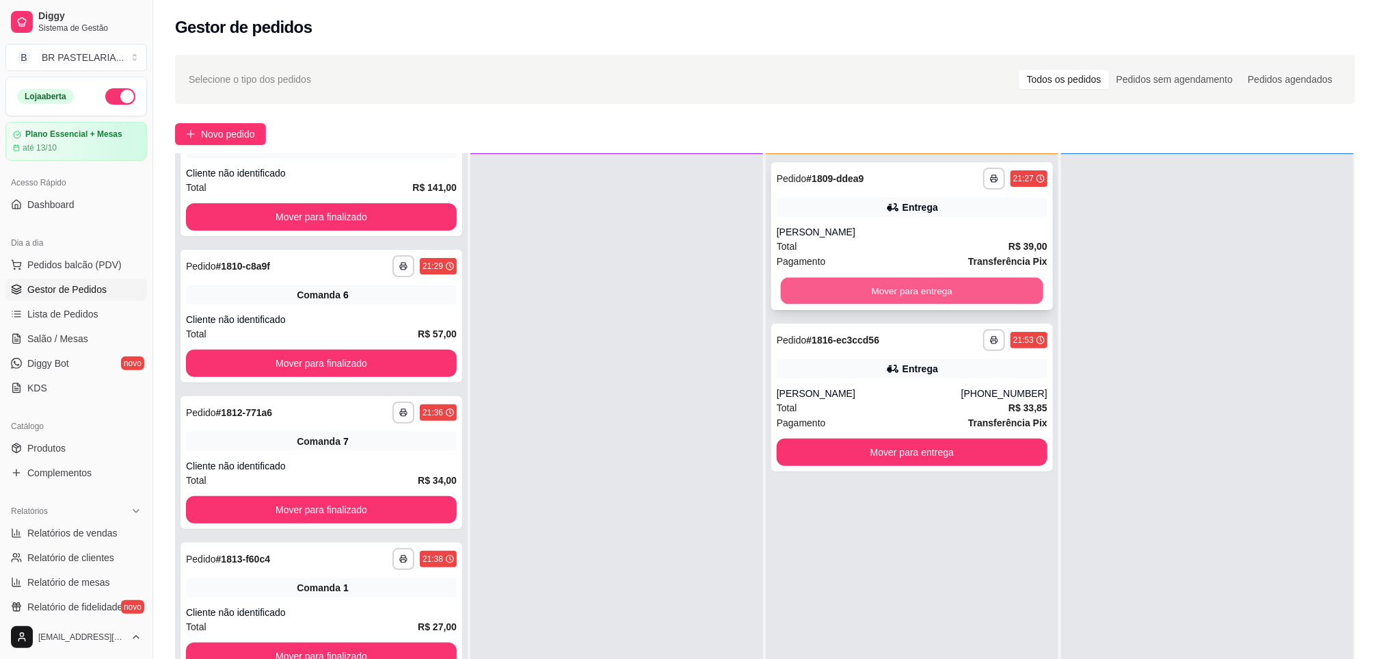
click at [815, 281] on button "Mover para entrega" at bounding box center [912, 291] width 263 height 27
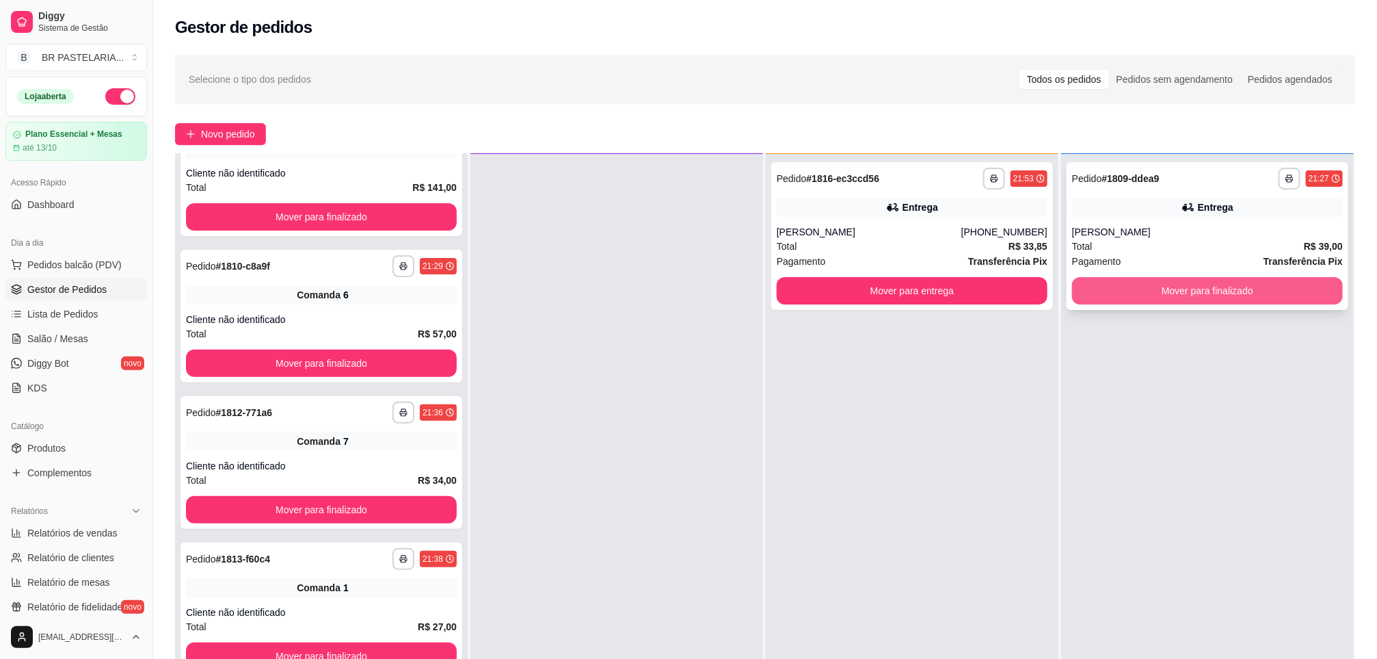
click at [1209, 293] on button "Mover para finalizado" at bounding box center [1207, 290] width 271 height 27
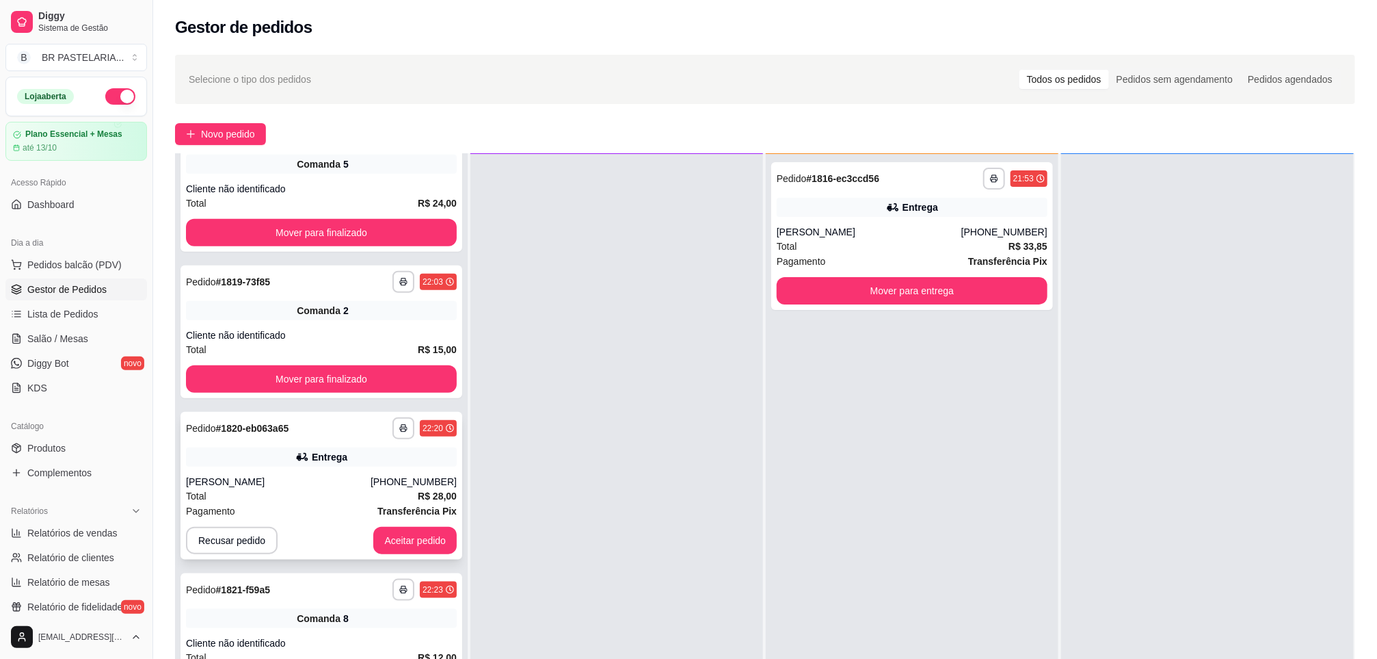
scroll to position [686, 0]
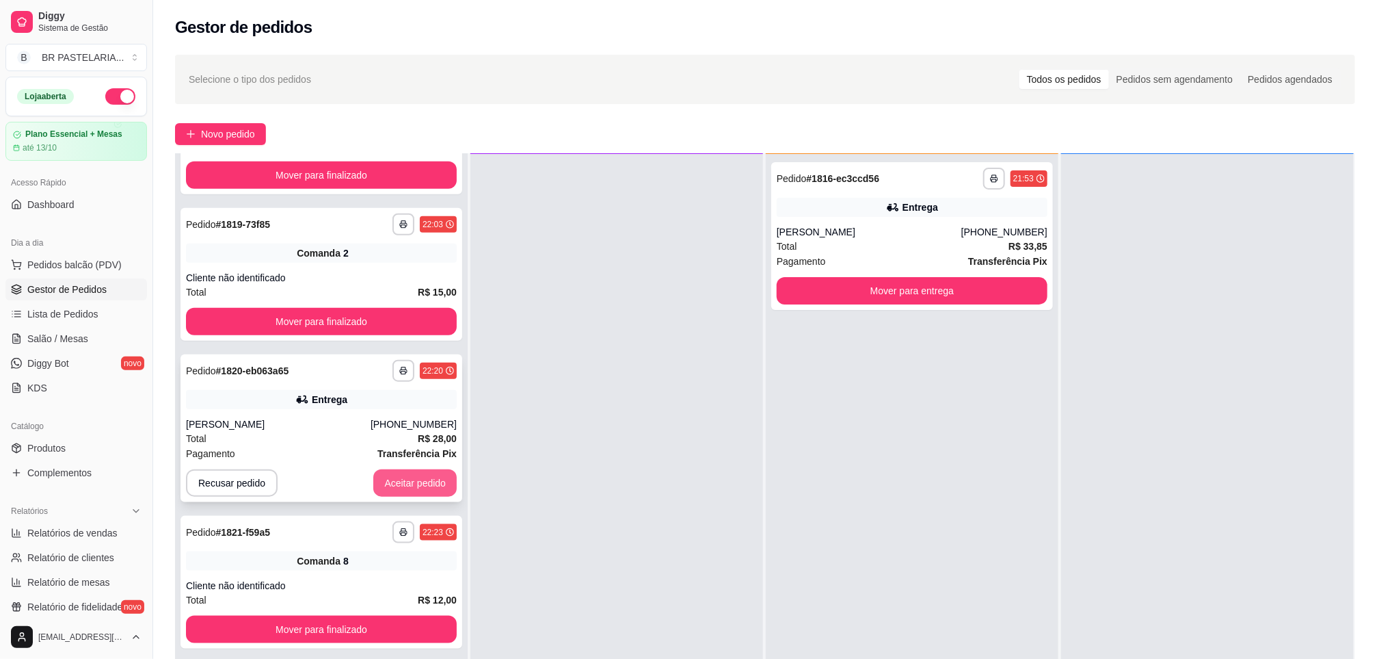
click at [403, 476] on button "Aceitar pedido" at bounding box center [414, 482] width 83 height 27
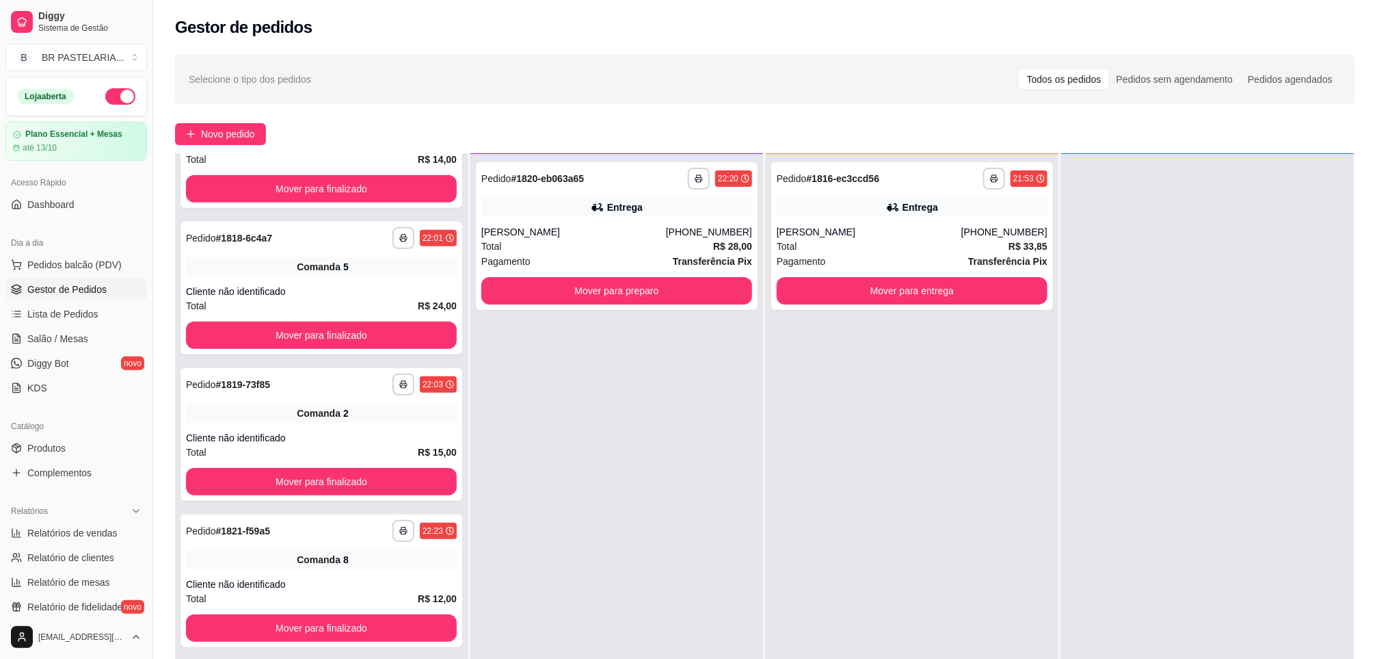
scroll to position [525, 0]
click at [648, 284] on button "Mover para preparo" at bounding box center [616, 290] width 271 height 27
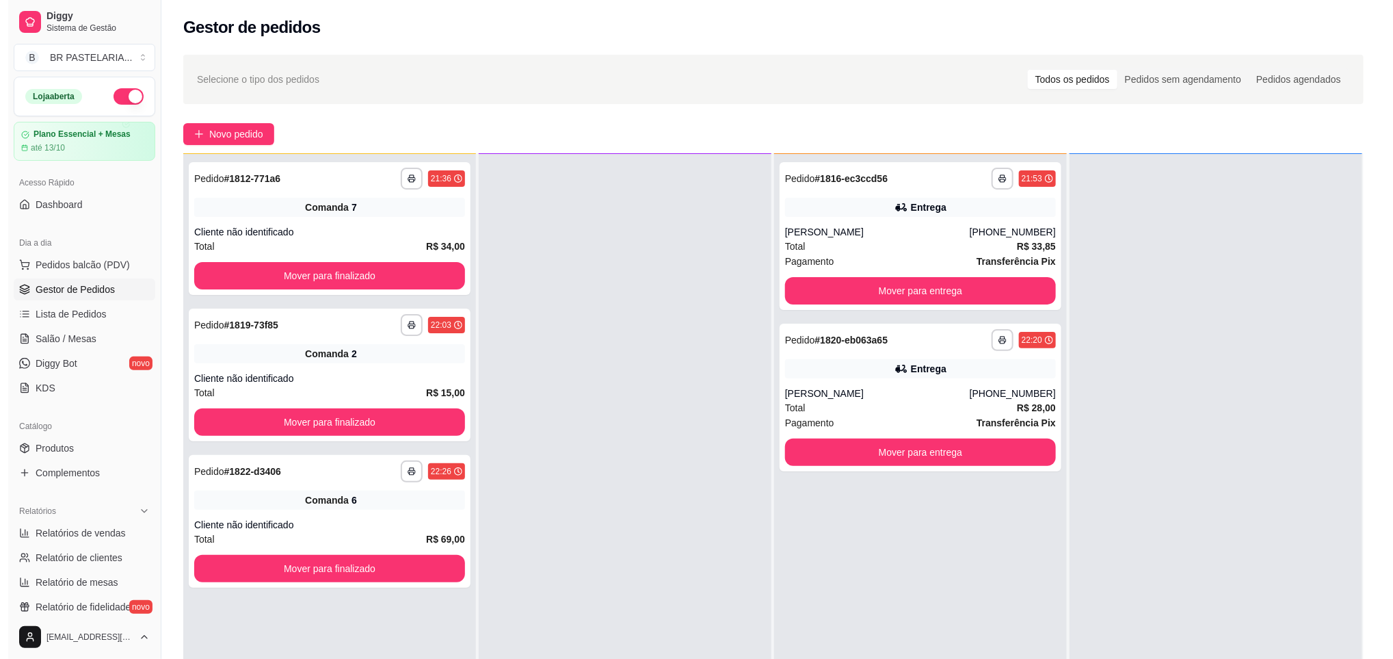
scroll to position [0, 0]
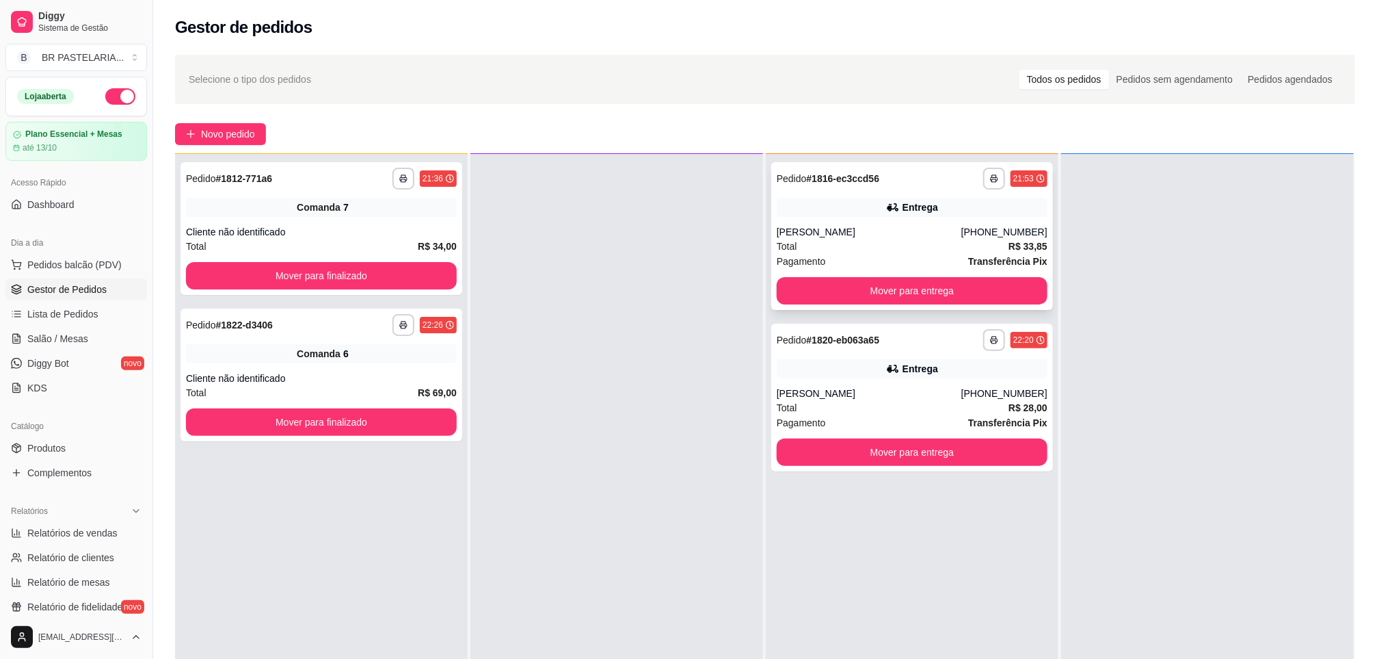
click at [886, 206] on icon at bounding box center [893, 207] width 14 height 14
click at [940, 280] on button "Mover para entrega" at bounding box center [912, 290] width 271 height 27
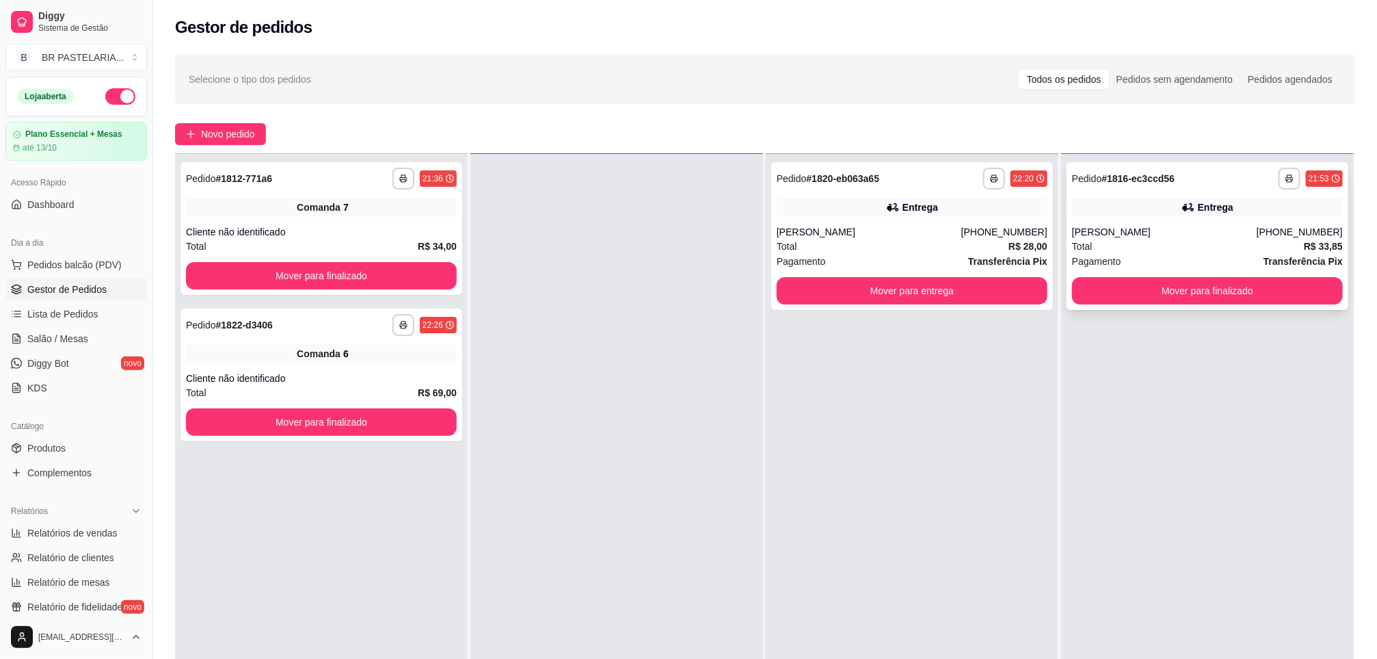
click at [1074, 207] on div "Entrega" at bounding box center [1207, 207] width 271 height 19
click at [918, 205] on div "Entrega" at bounding box center [921, 207] width 36 height 14
click at [914, 284] on button "Mover para entrega" at bounding box center [912, 290] width 271 height 27
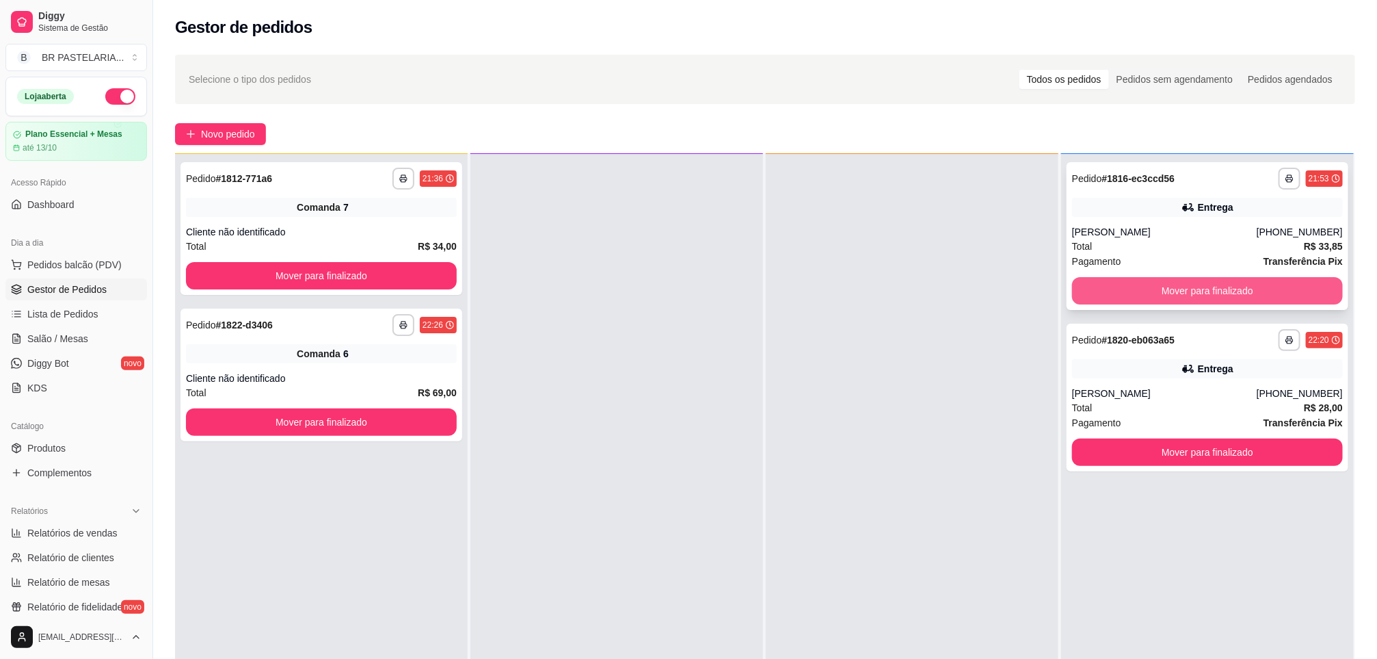
click at [1295, 283] on button "Mover para finalizado" at bounding box center [1207, 290] width 271 height 27
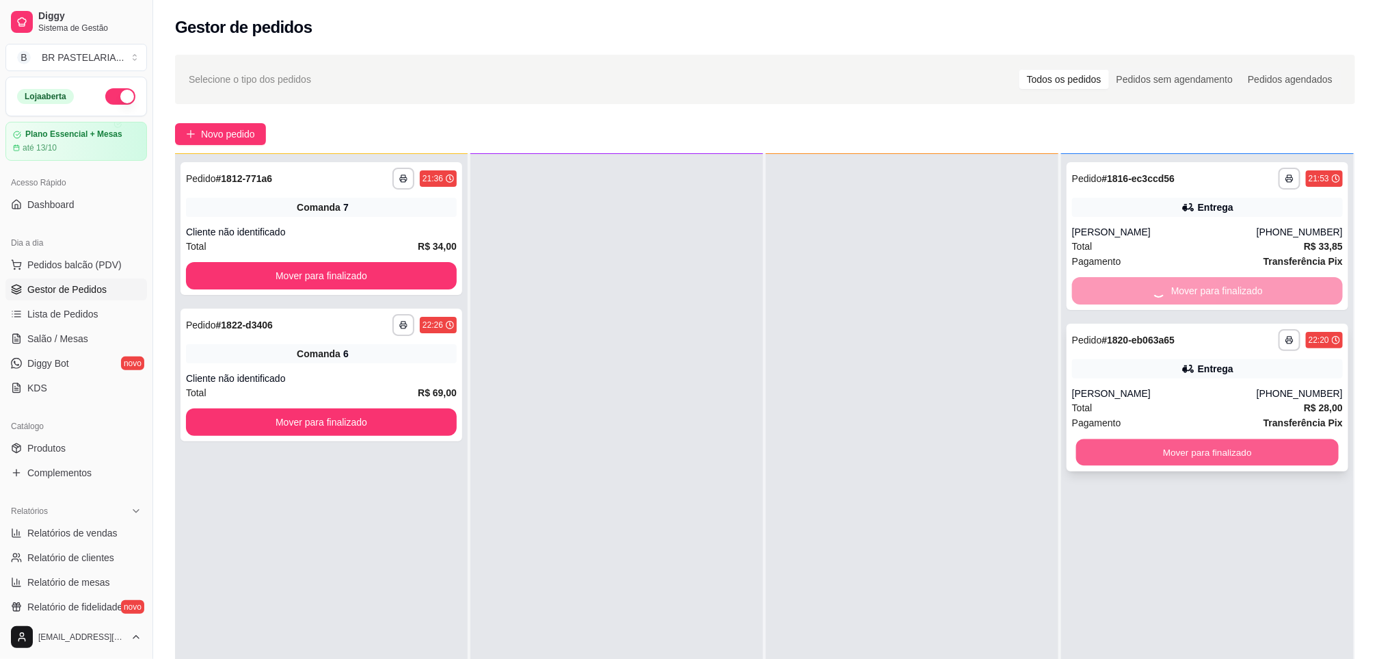
click at [1254, 440] on button "Mover para finalizado" at bounding box center [1208, 452] width 263 height 27
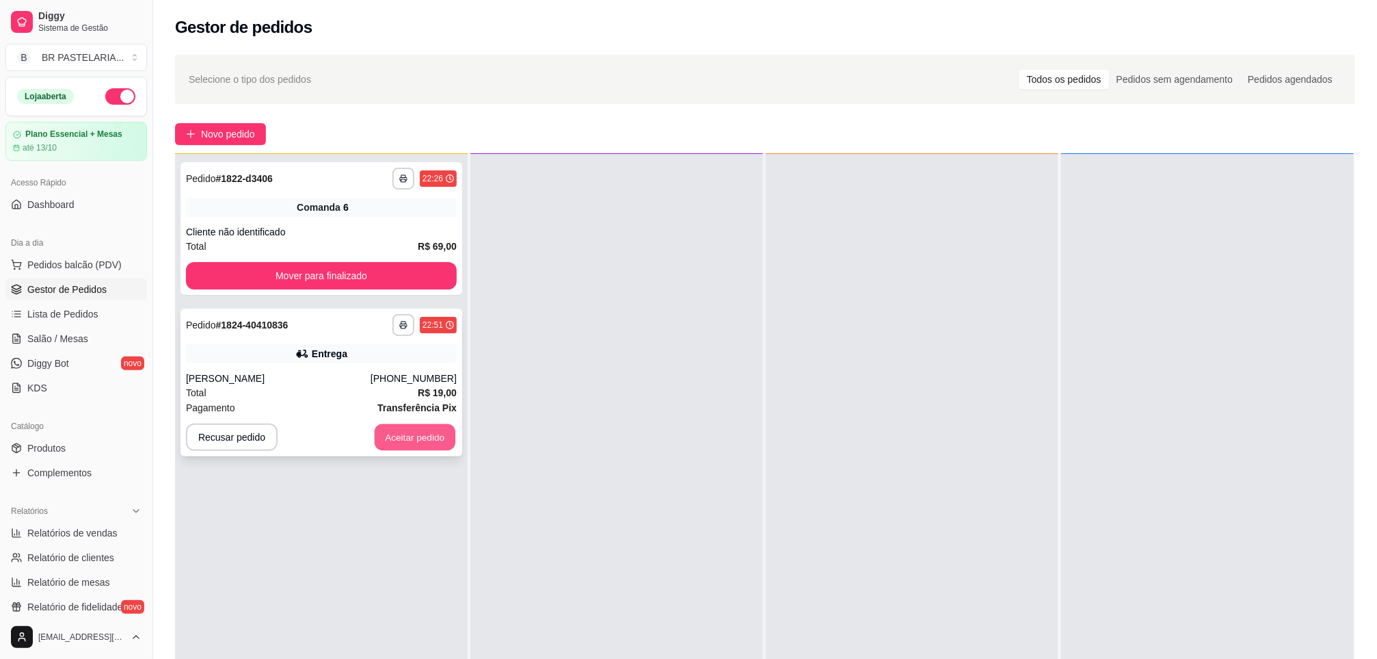
click at [431, 440] on button "Aceitar pedido" at bounding box center [415, 437] width 81 height 27
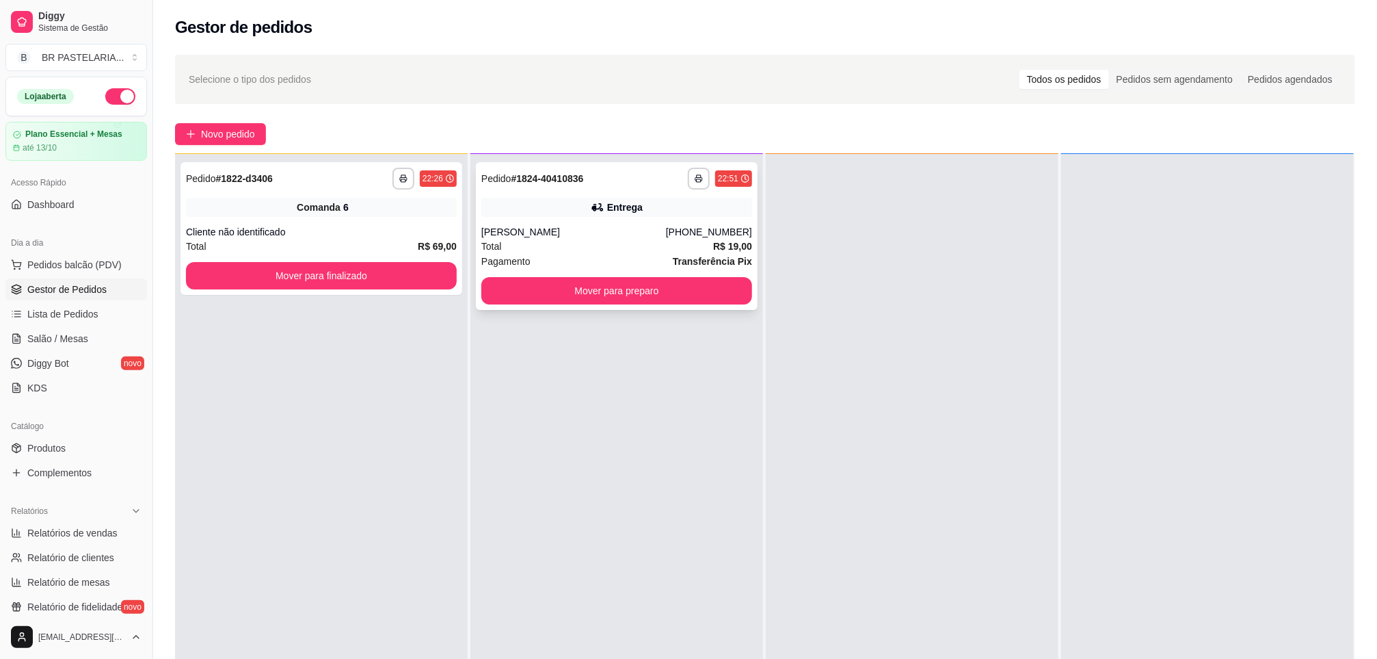
click at [685, 220] on div "**********" at bounding box center [617, 236] width 282 height 148
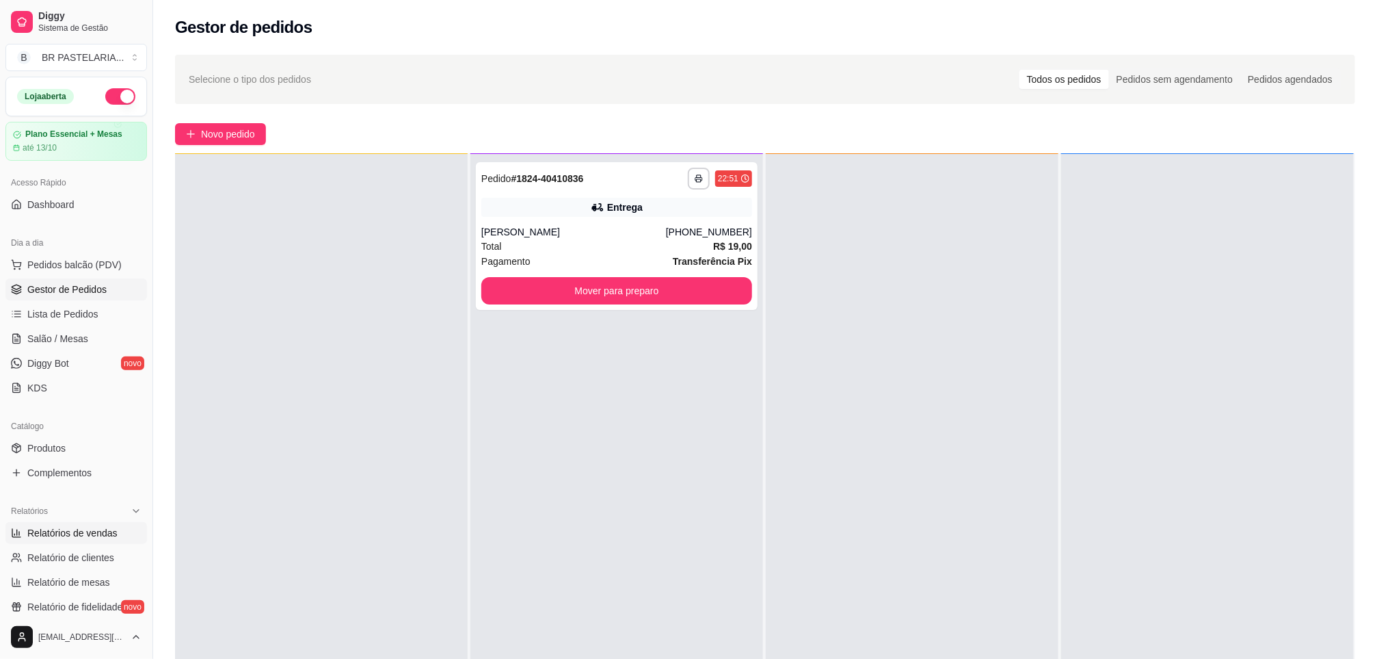
click at [68, 528] on span "Relatórios de vendas" at bounding box center [72, 533] width 90 height 14
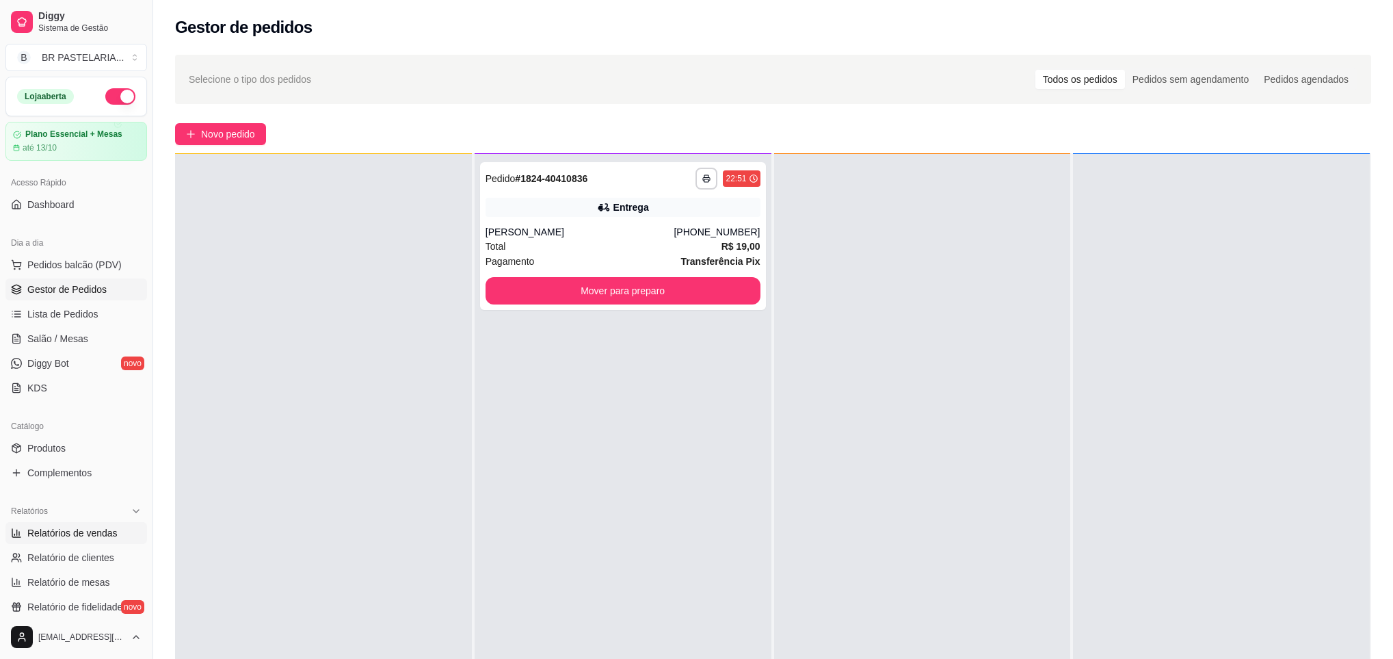
select select "ALL"
select select "0"
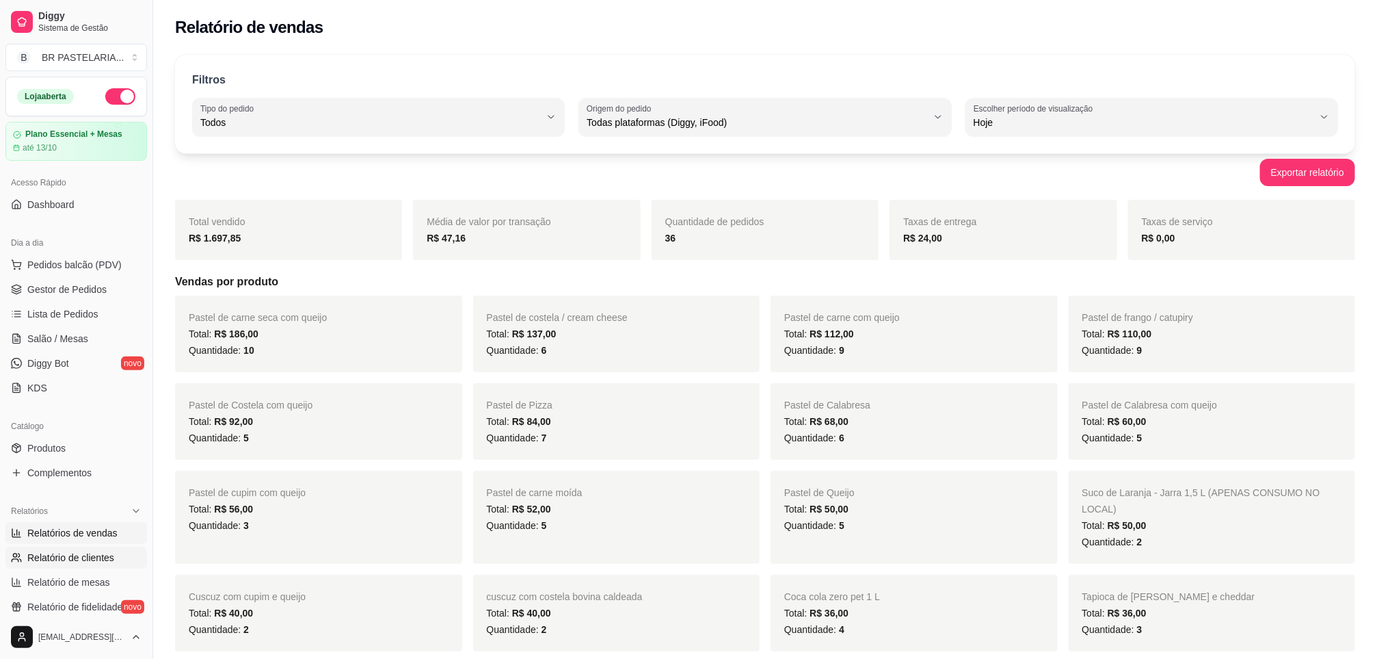
click at [103, 564] on span "Relatório de clientes" at bounding box center [70, 558] width 87 height 14
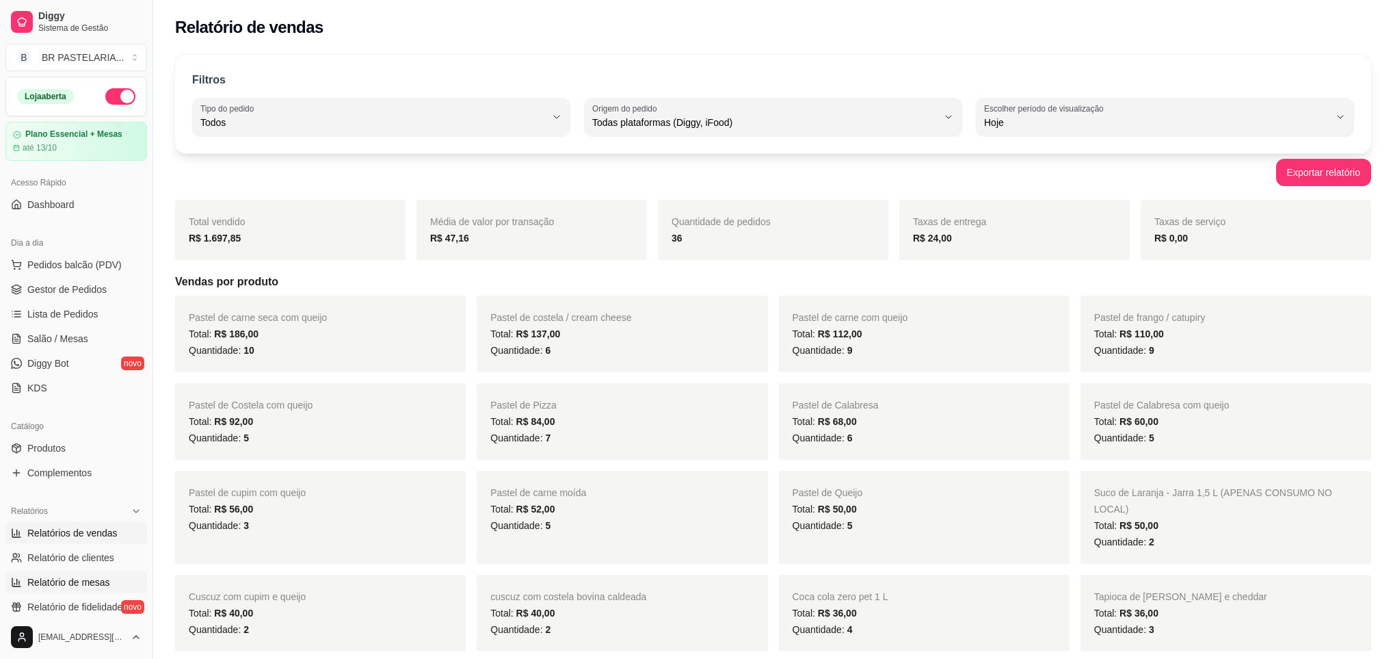
select select "30"
select select "HIGHEST_TOTAL_SPENT_WITH_ORDERS"
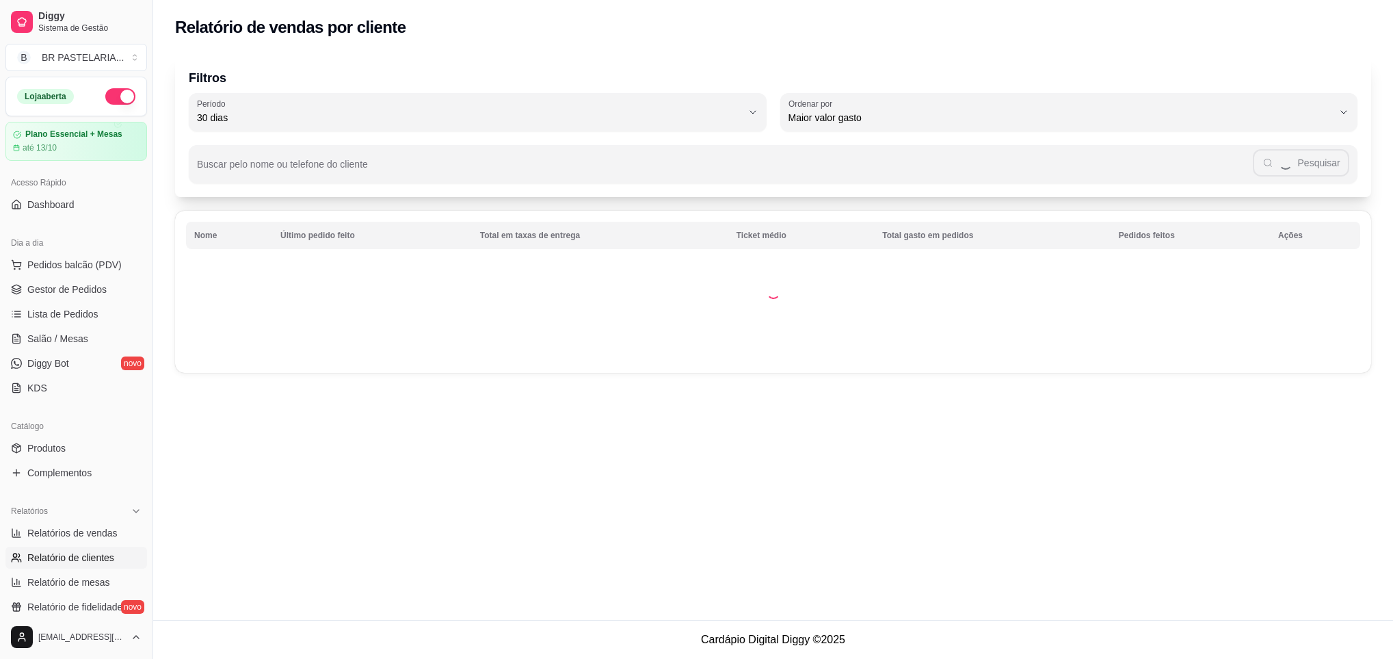
click at [72, 616] on div "[EMAIL_ADDRESS][DOMAIN_NAME]" at bounding box center [76, 637] width 153 height 44
click at [74, 583] on span "Relatório de mesas" at bounding box center [68, 582] width 83 height 14
select select "TOTAL_OF_ORDERS"
select select "7"
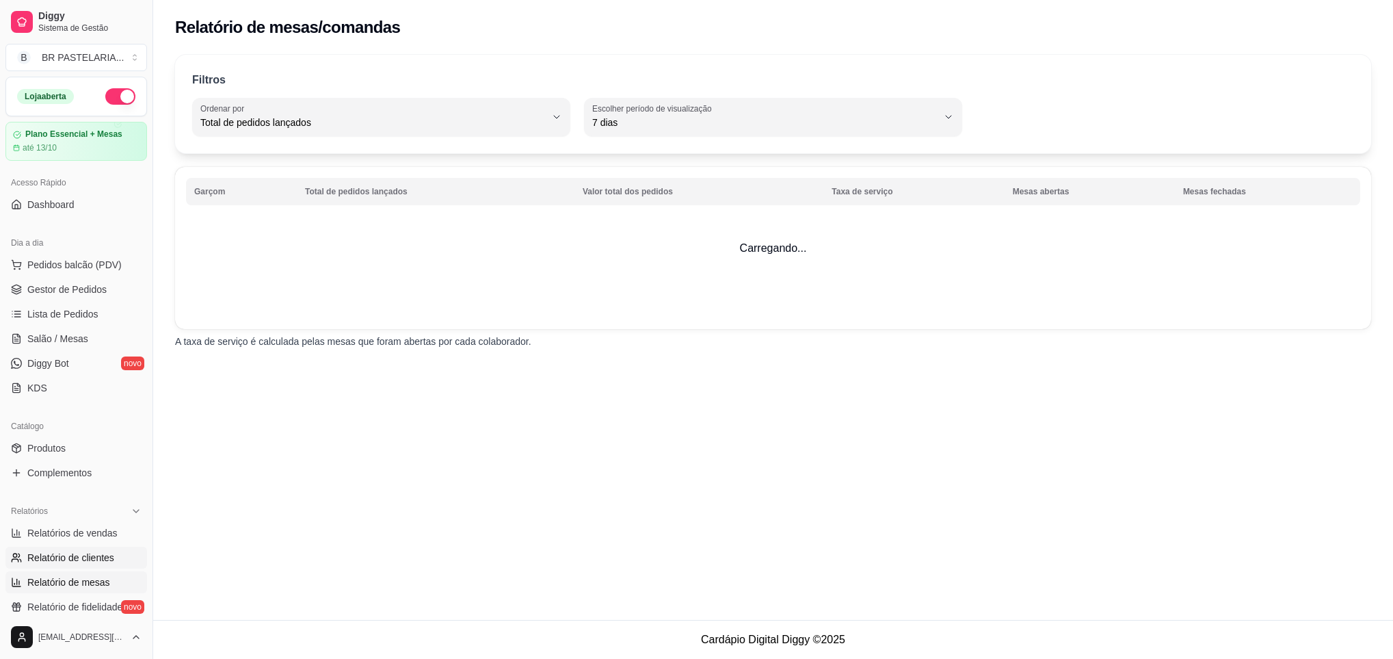
click at [75, 563] on span "Relatório de clientes" at bounding box center [70, 558] width 87 height 14
select select "30"
select select "HIGHEST_TOTAL_SPENT_WITH_ORDERS"
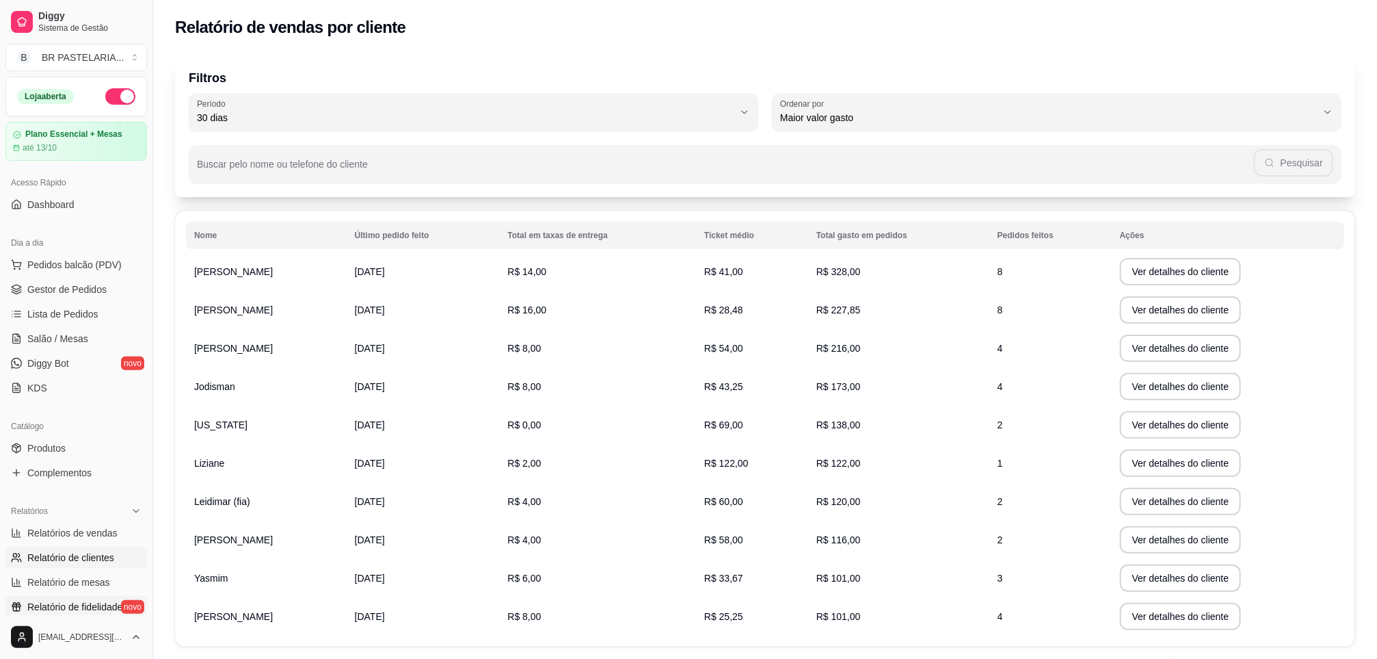
click at [82, 604] on span "Relatório de fidelidade" at bounding box center [74, 607] width 95 height 14
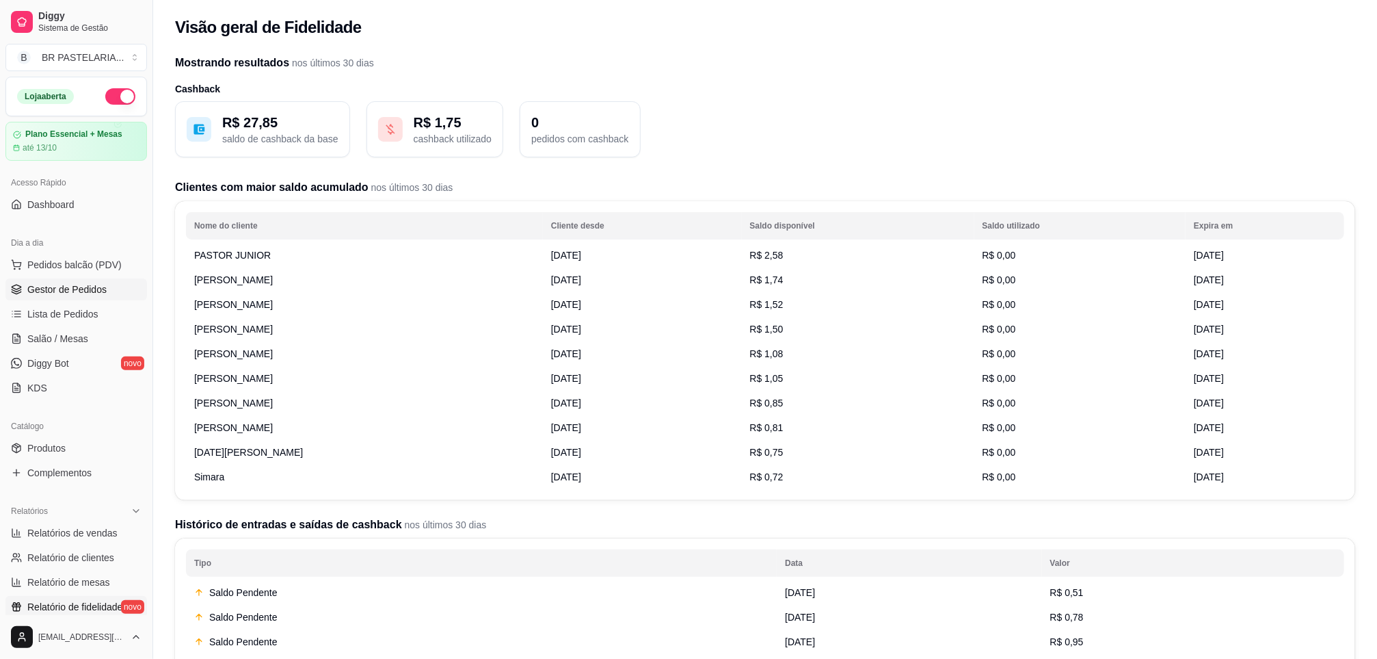
click at [44, 289] on span "Gestor de Pedidos" at bounding box center [66, 289] width 79 height 14
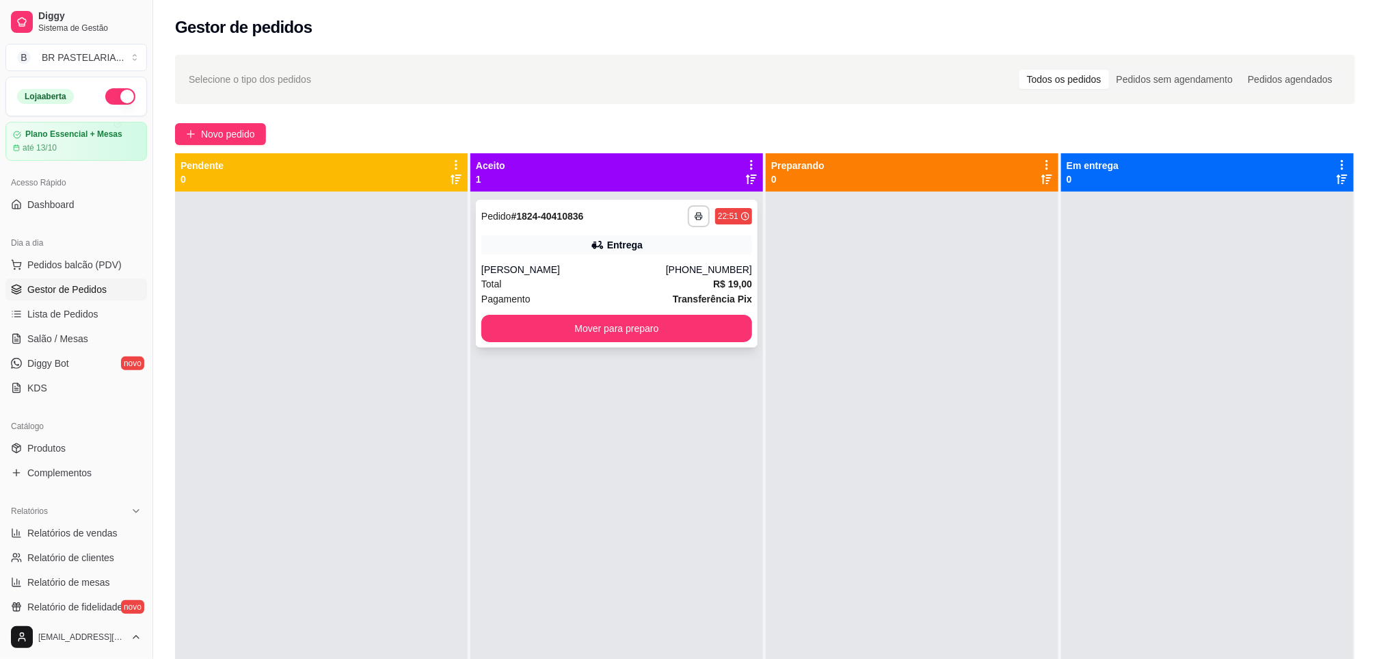
click at [655, 254] on div "**********" at bounding box center [617, 274] width 282 height 148
click at [668, 323] on button "Mover para preparo" at bounding box center [617, 328] width 263 height 27
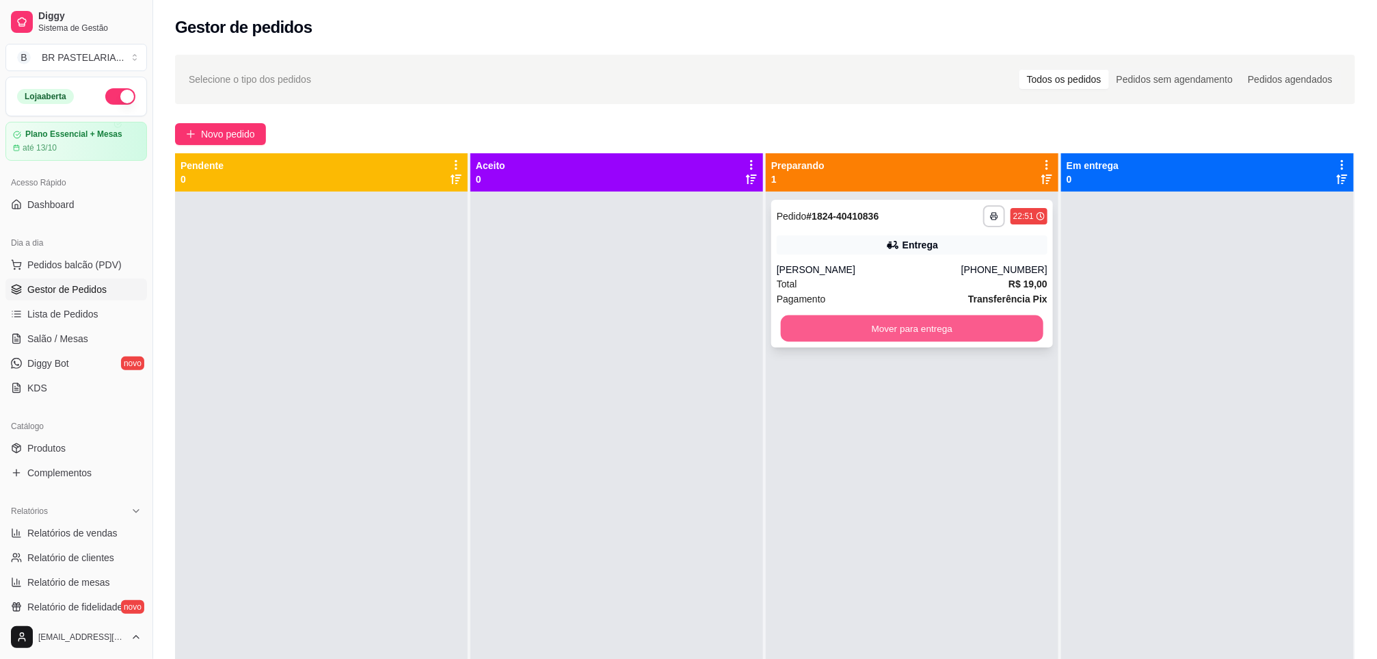
click at [989, 316] on button "Mover para entrega" at bounding box center [912, 328] width 263 height 27
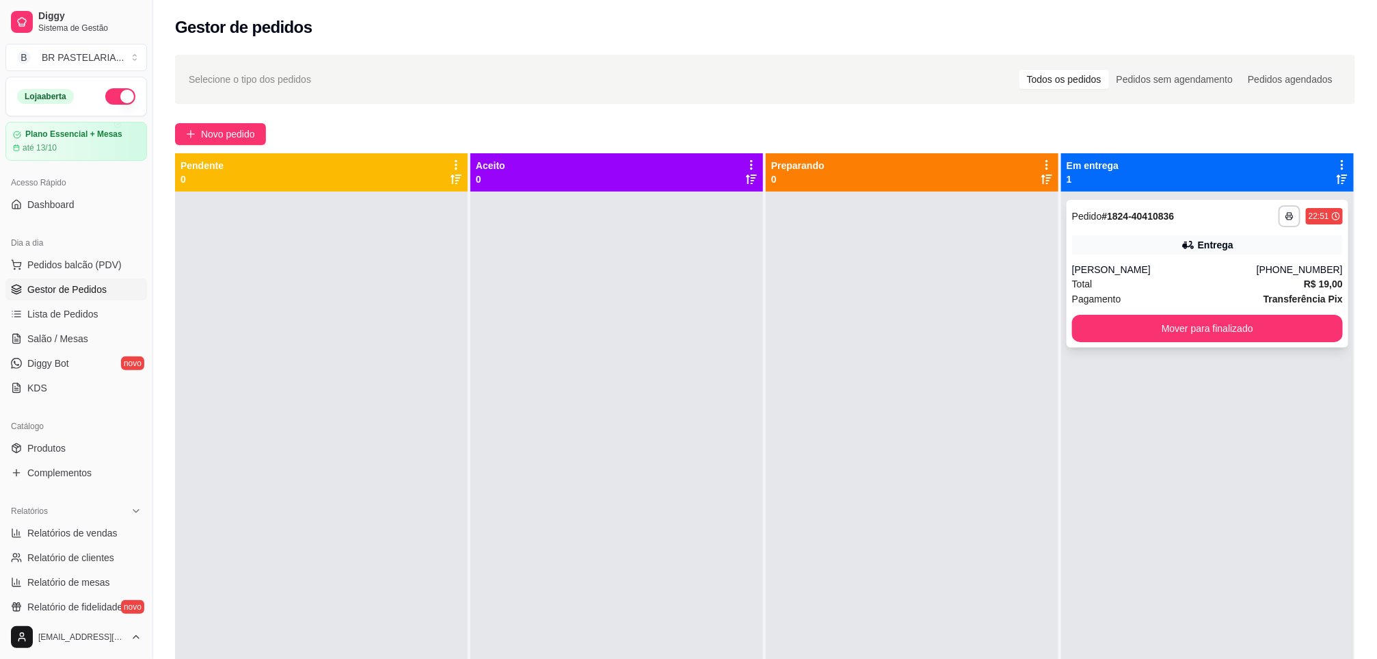
click at [1174, 265] on div "[PERSON_NAME]" at bounding box center [1164, 270] width 185 height 14
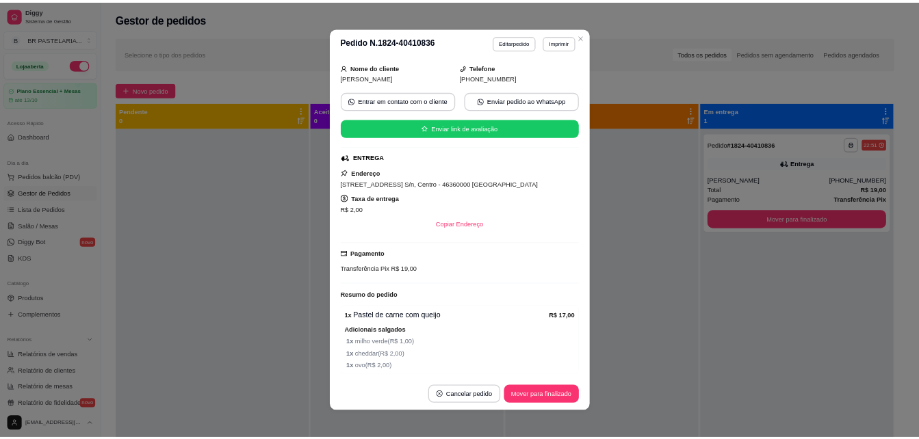
scroll to position [155, 0]
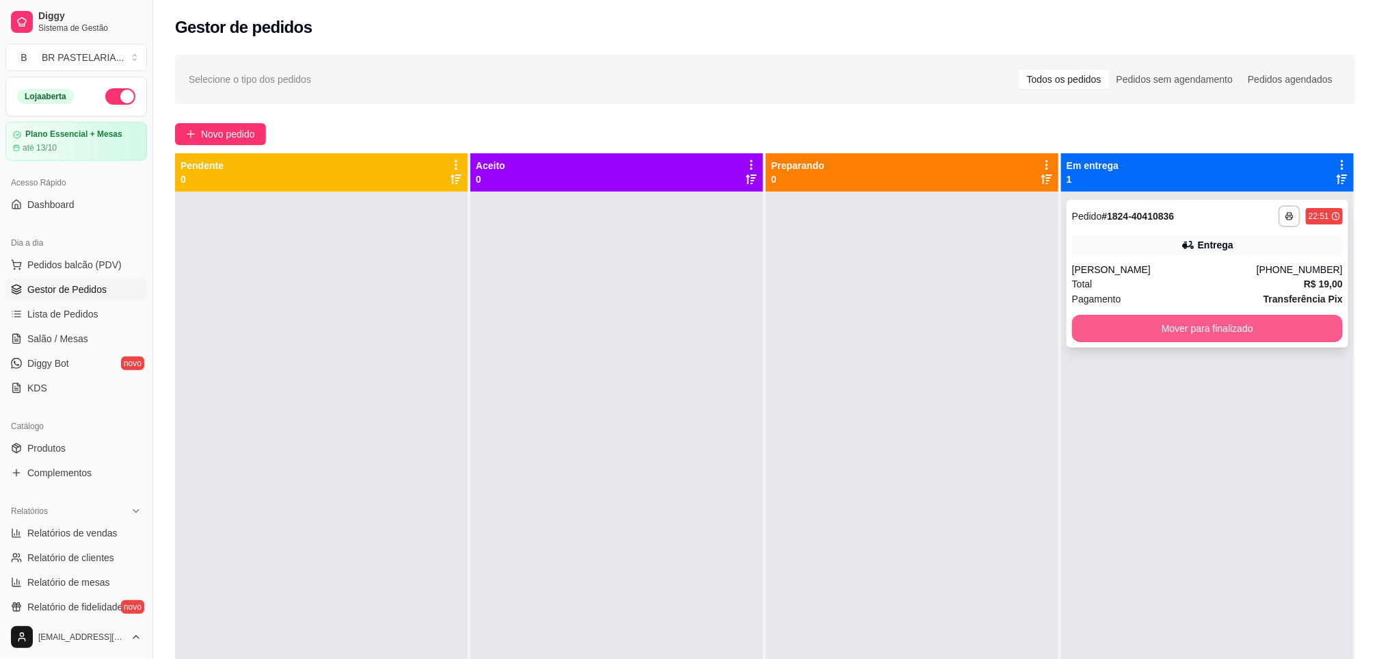
click at [1189, 322] on button "Mover para finalizado" at bounding box center [1207, 328] width 271 height 27
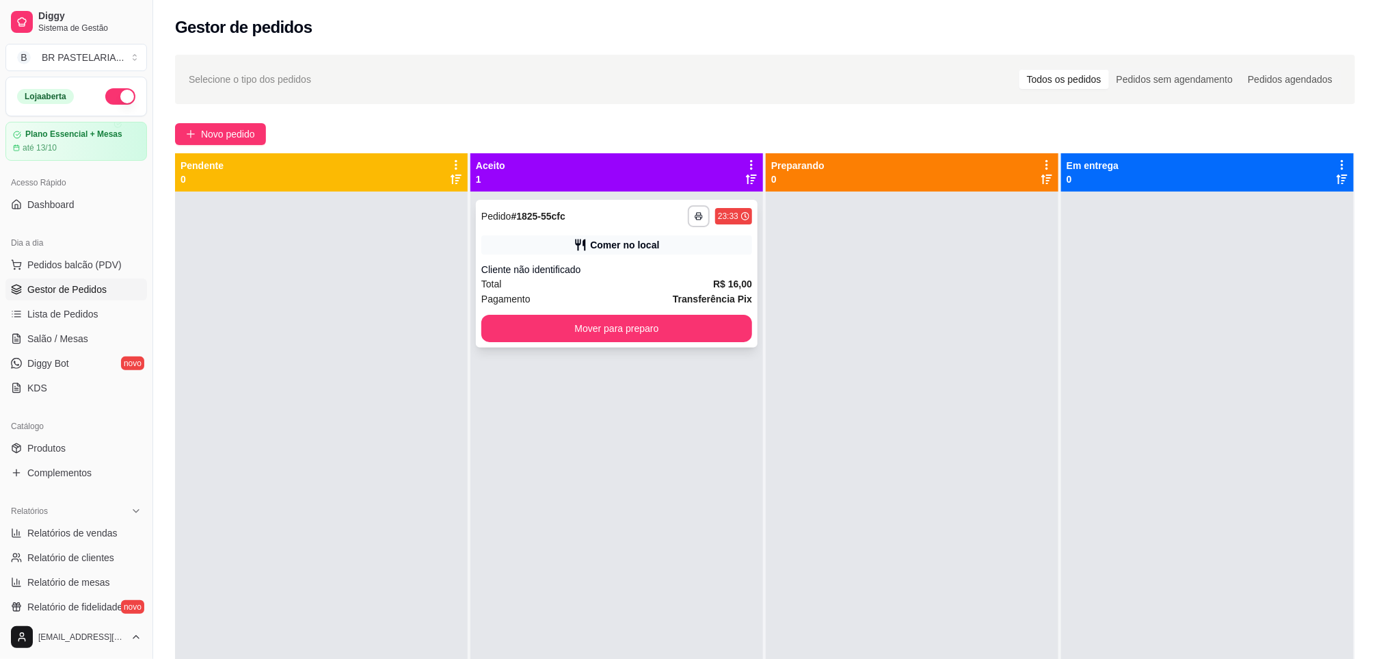
click at [669, 243] on div "Comer no local" at bounding box center [616, 244] width 271 height 19
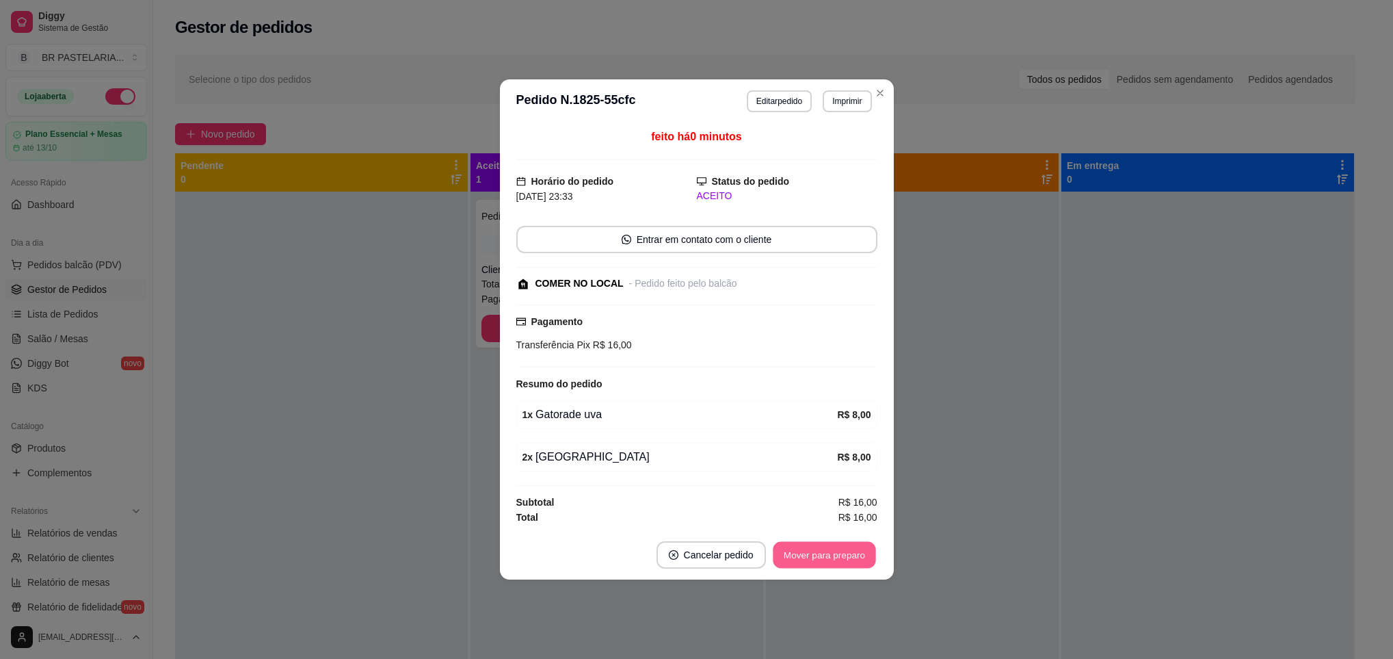
click at [823, 544] on div "Mover para preparo" at bounding box center [824, 554] width 106 height 27
click at [846, 555] on button "Mover para preparo" at bounding box center [824, 554] width 106 height 27
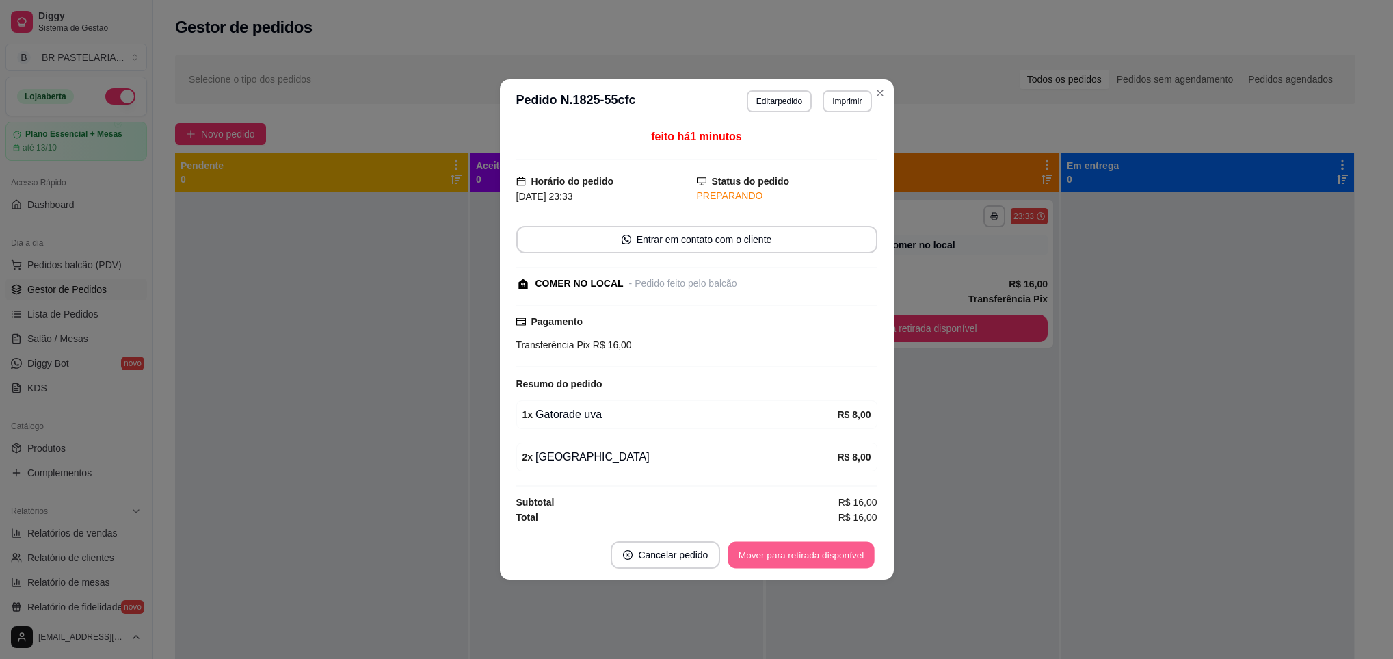
click at [847, 555] on button "Mover para retirada disponível" at bounding box center [801, 555] width 146 height 27
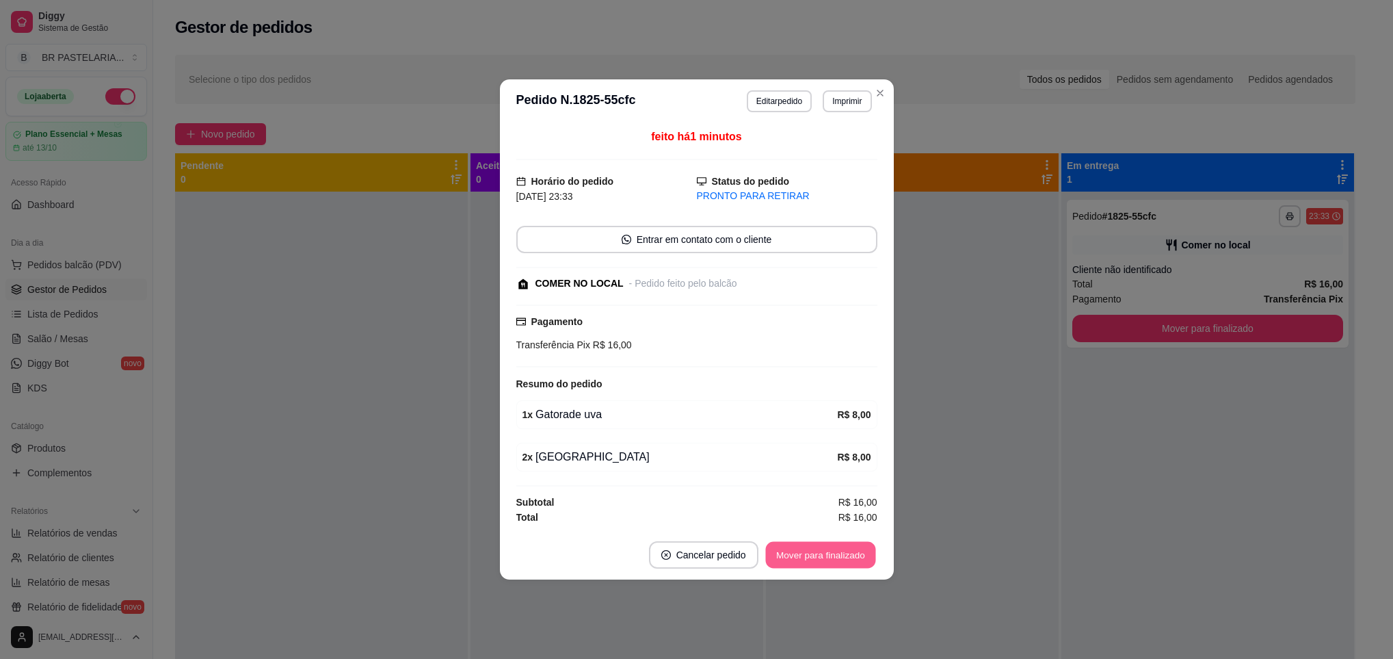
click at [848, 555] on button "Mover para finalizado" at bounding box center [820, 555] width 110 height 27
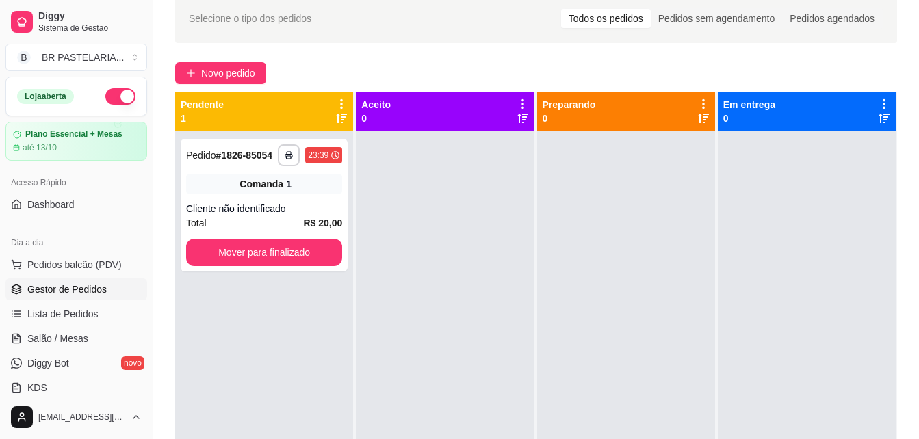
scroll to position [137, 0]
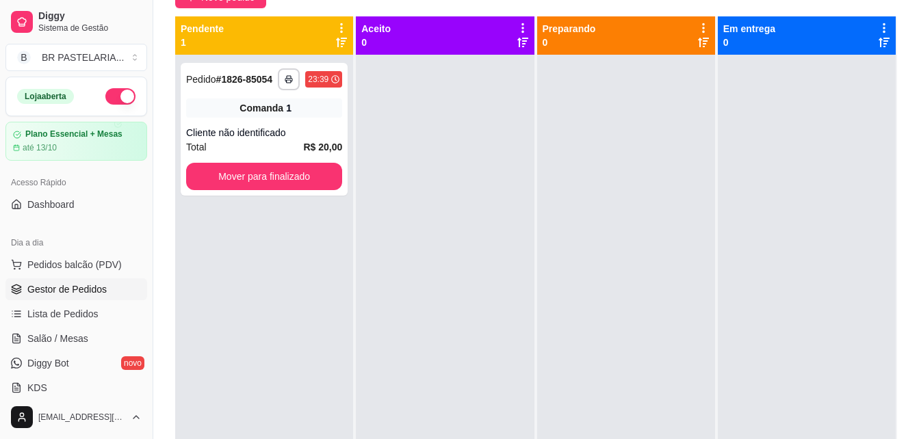
drag, startPoint x: 148, startPoint y: 181, endPoint x: 146, endPoint y: 188, distance: 7.8
click at [146, 188] on div "Diggy Sistema de Gestão B BR PASTELARIA ... Loja aberta Plano Essencial + Mesas…" at bounding box center [76, 219] width 153 height 439
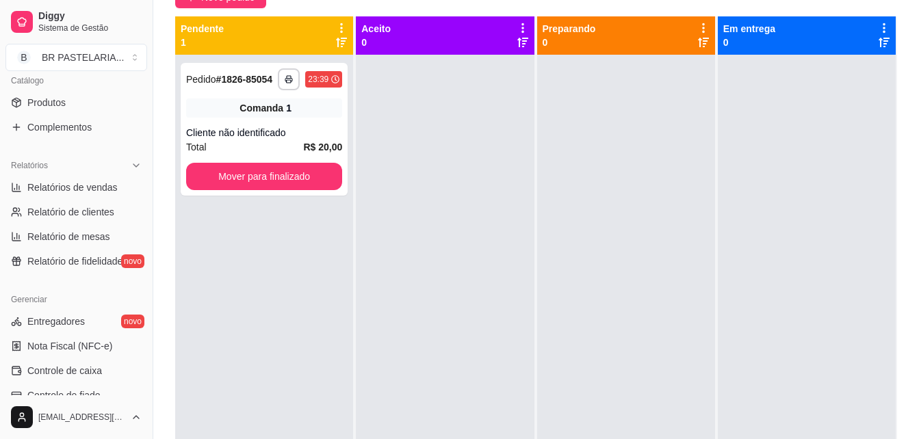
scroll to position [374, 0]
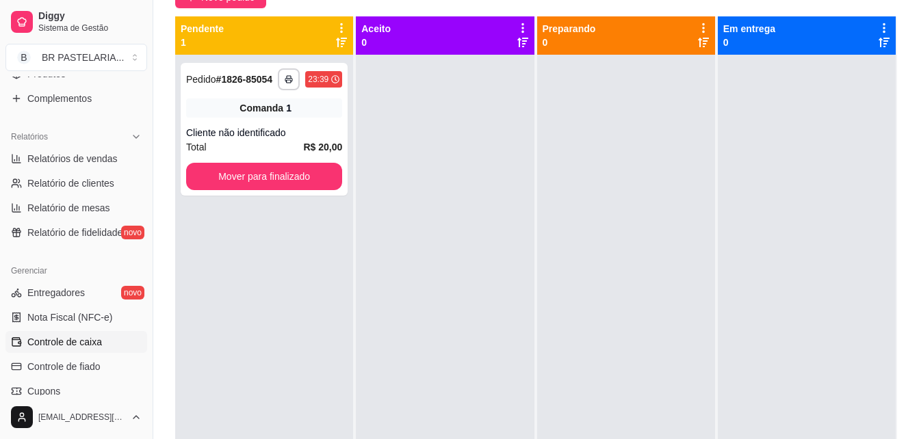
click at [77, 345] on span "Controle de caixa" at bounding box center [64, 342] width 75 height 14
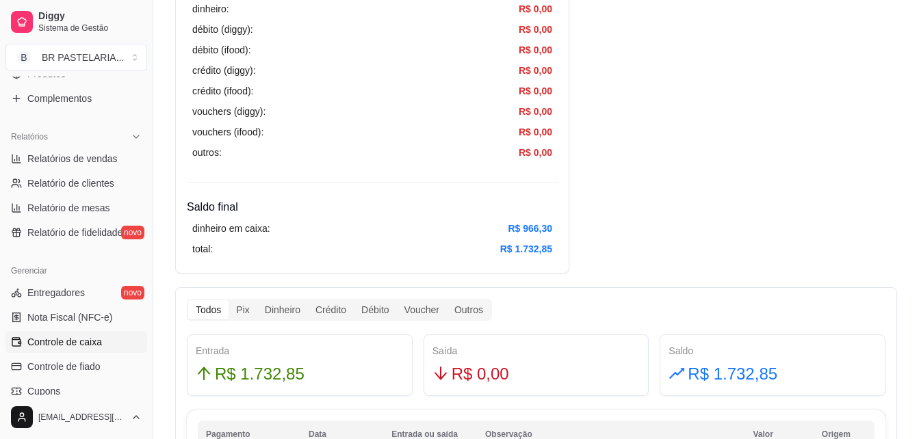
scroll to position [547, 0]
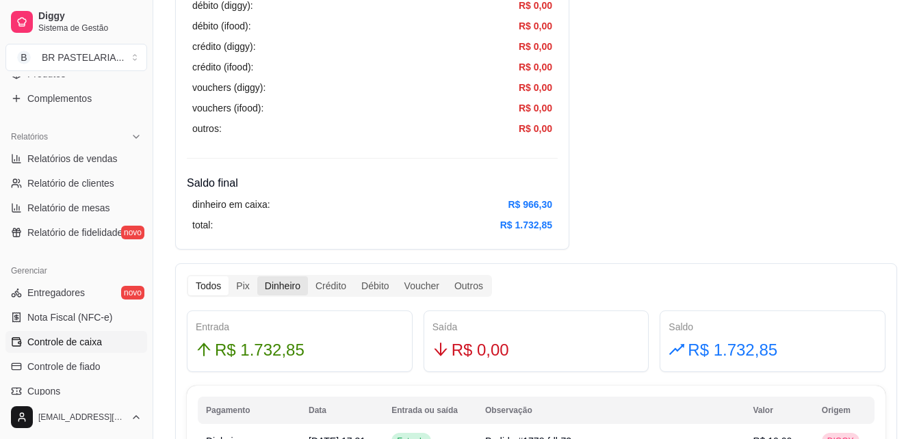
click at [295, 286] on div "Dinheiro" at bounding box center [282, 285] width 51 height 19
click at [257, 276] on input "Dinheiro" at bounding box center [257, 276] width 0 height 0
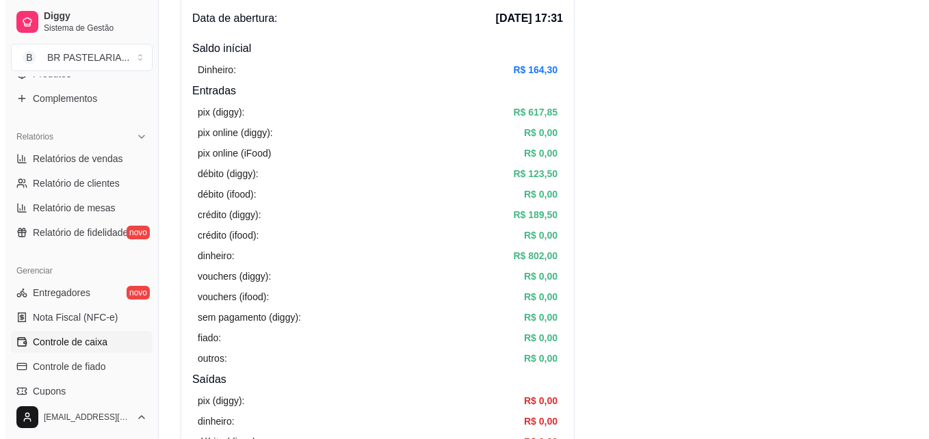
scroll to position [0, 0]
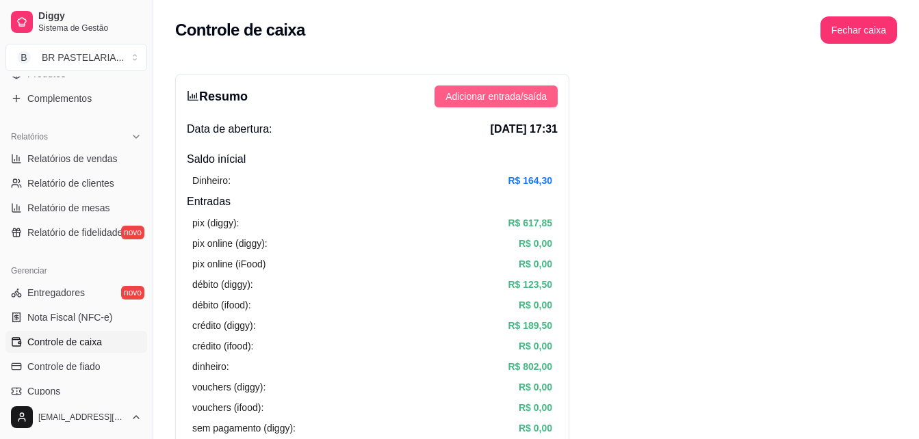
click at [499, 92] on span "Adicionar entrada/saída" at bounding box center [495, 96] width 101 height 15
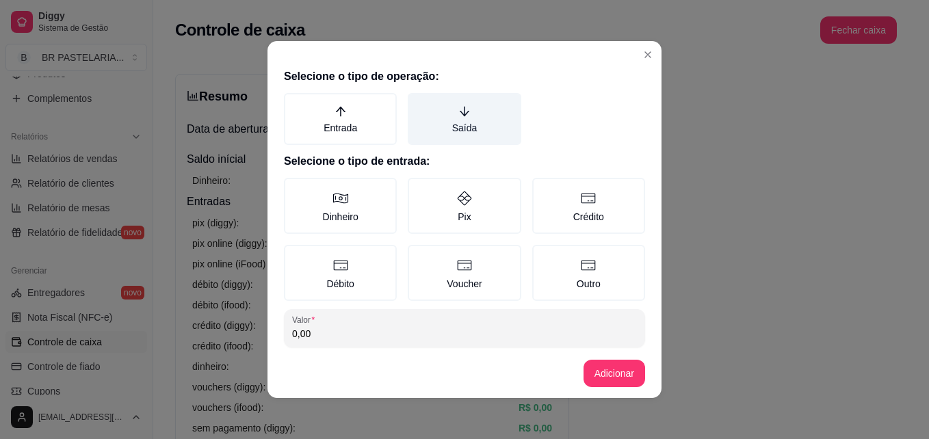
click at [421, 111] on label "Saída" at bounding box center [464, 119] width 113 height 52
click at [418, 103] on button "Saída" at bounding box center [412, 97] width 11 height 11
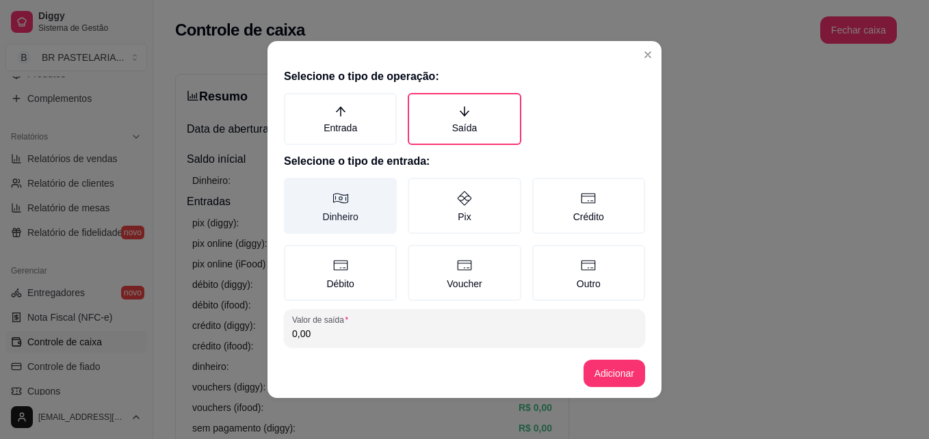
click at [362, 209] on label "Dinheiro" at bounding box center [340, 206] width 113 height 56
click at [294, 188] on button "Dinheiro" at bounding box center [288, 182] width 11 height 11
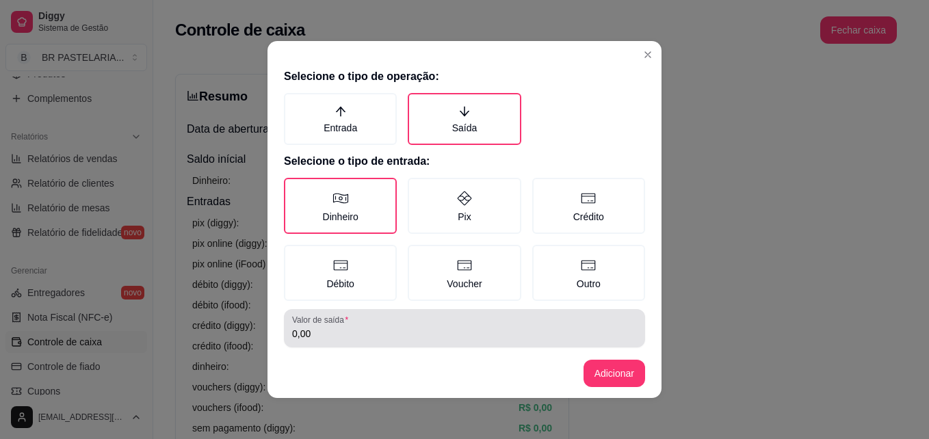
click at [335, 341] on div "0,00" at bounding box center [464, 328] width 345 height 27
click at [336, 341] on div "0,00" at bounding box center [464, 328] width 345 height 27
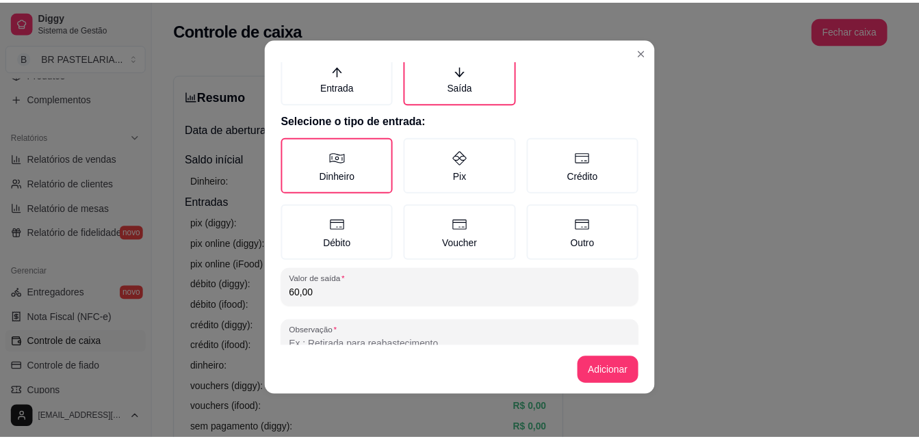
scroll to position [72, 0]
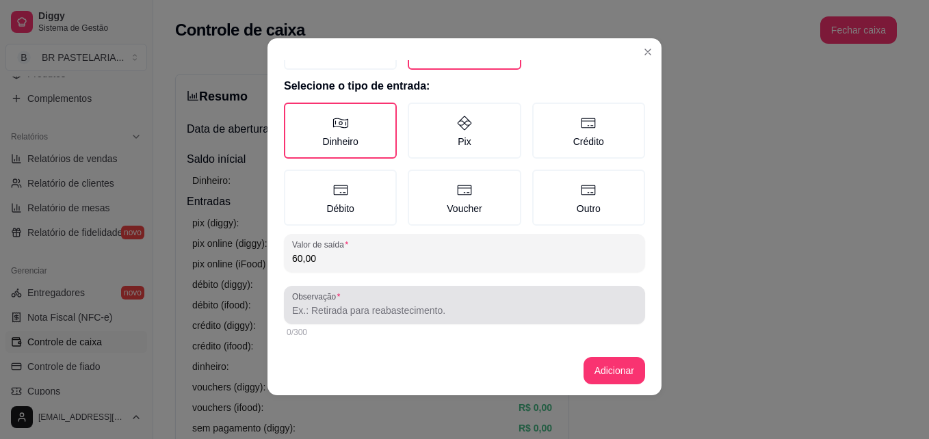
type input "60,00"
click at [392, 318] on div at bounding box center [464, 304] width 345 height 27
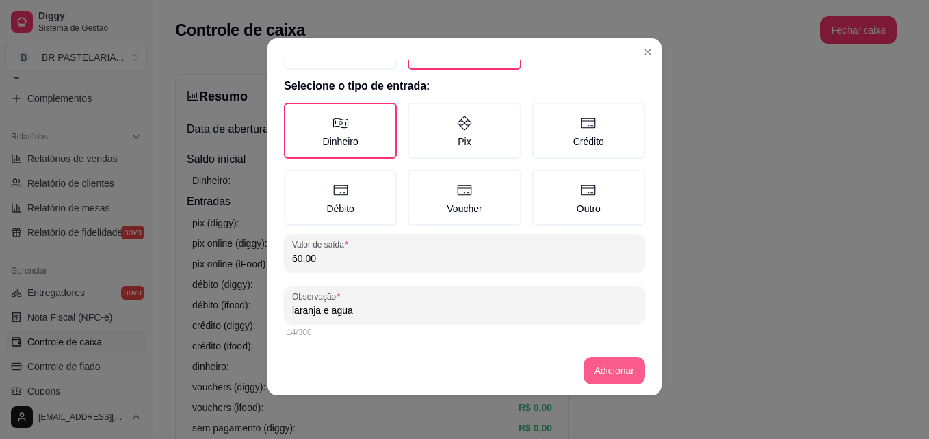
type input "laranja e agua"
